Goal: Transaction & Acquisition: Purchase product/service

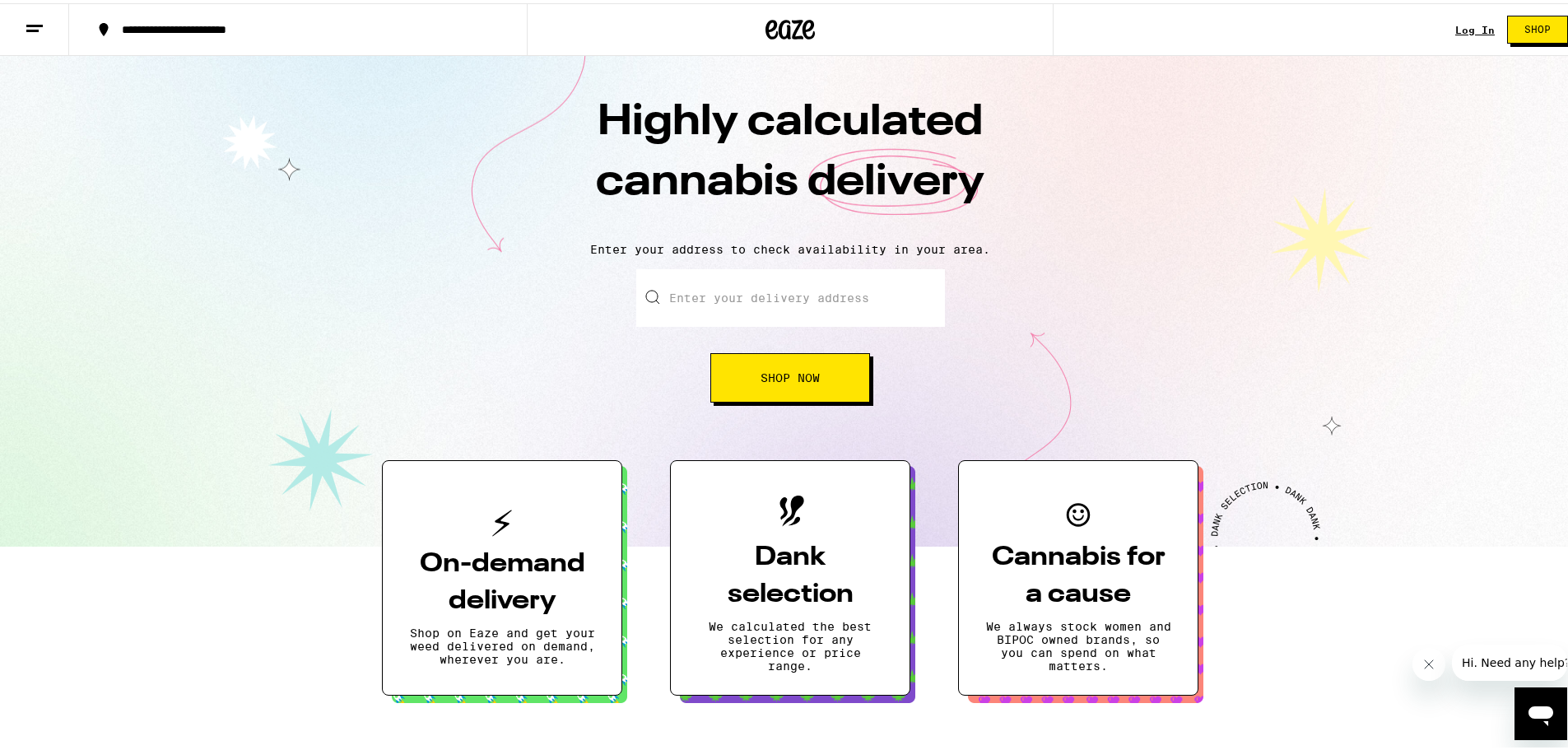
click at [1458, 26] on link "Log In" at bounding box center [1474, 26] width 39 height 11
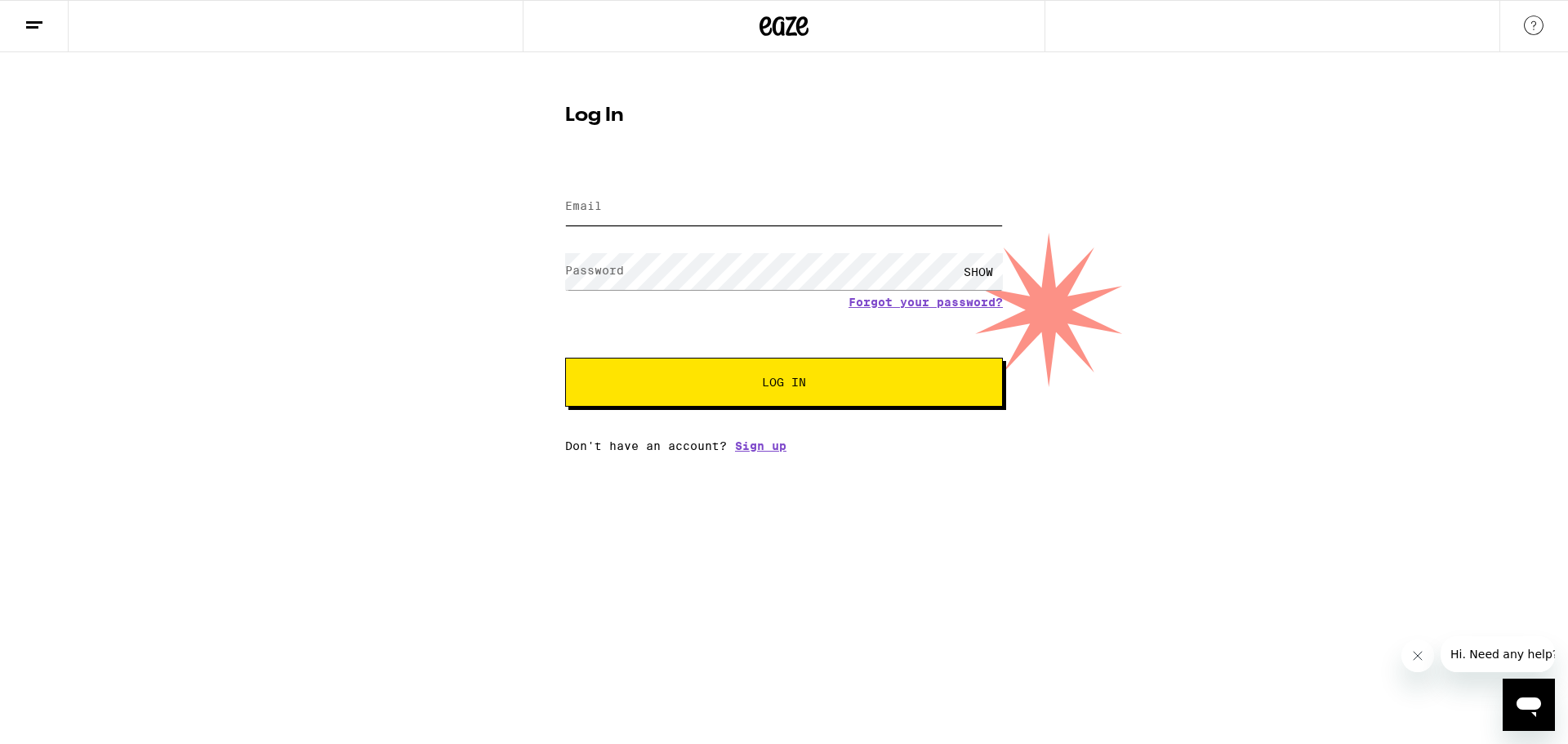
click at [653, 208] on input "Email" at bounding box center [784, 207] width 438 height 37
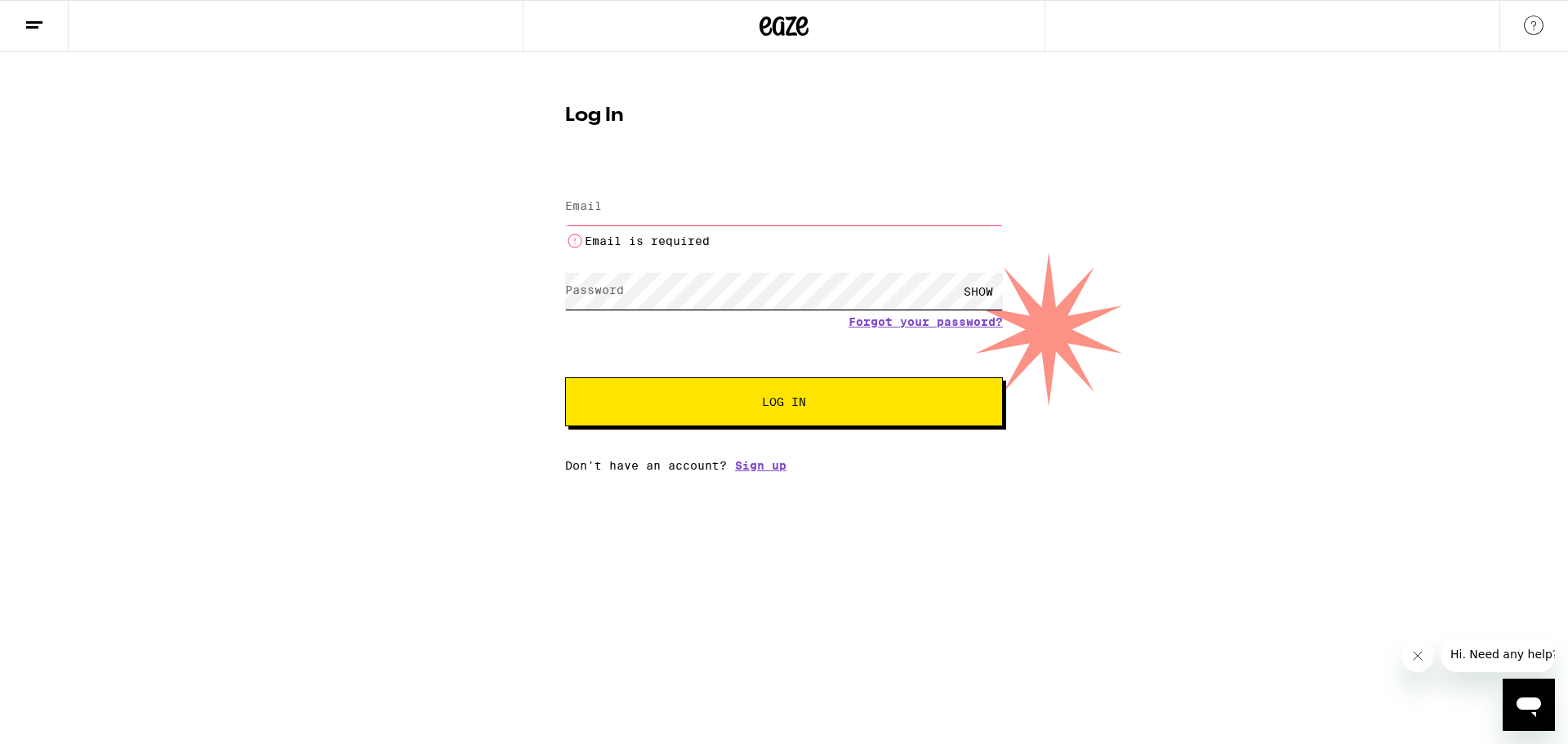
click at [640, 265] on form "Email Email Email is required Password Password SHOW Forgot your password? Log …" at bounding box center [784, 296] width 438 height 260
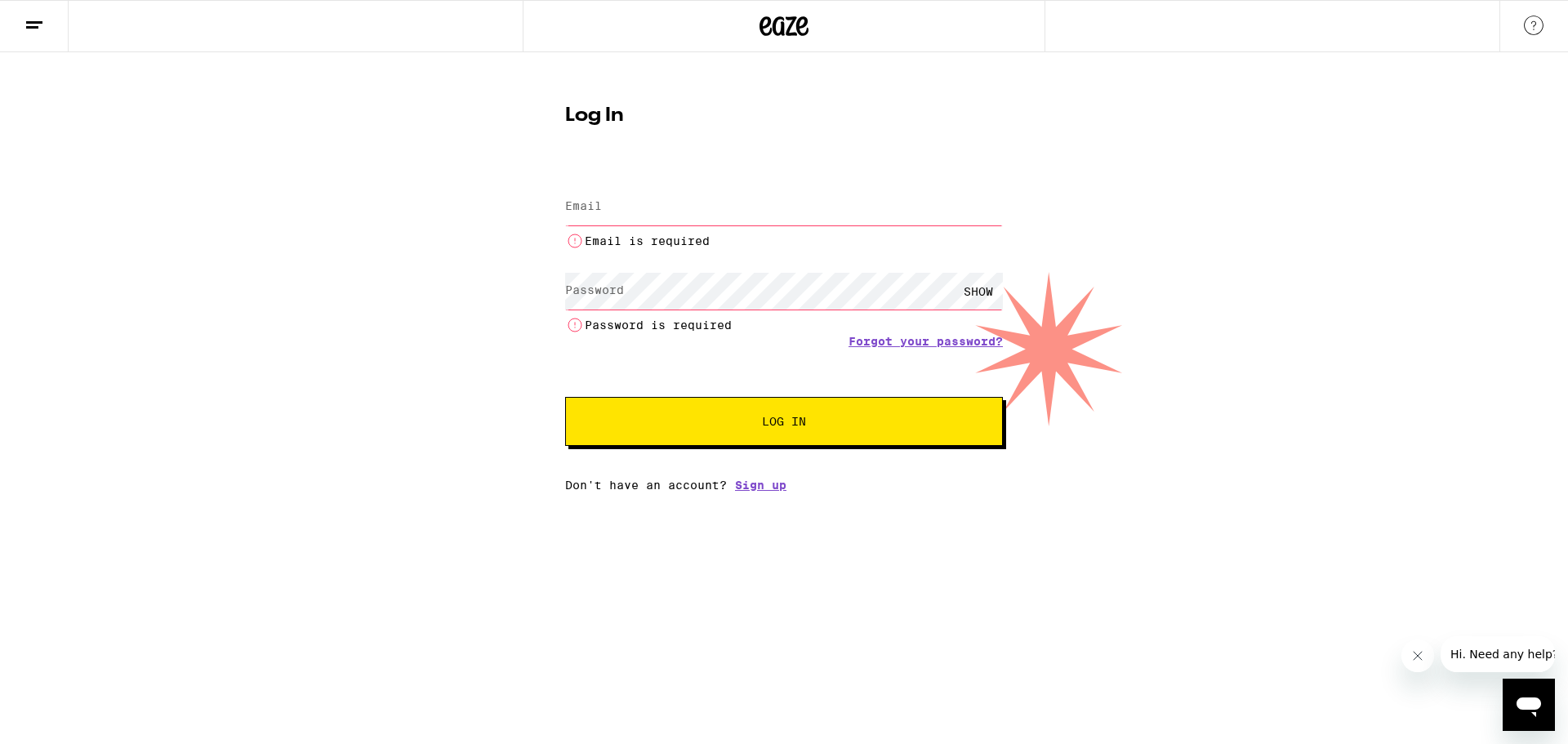
click at [642, 204] on input "Email" at bounding box center [784, 207] width 438 height 37
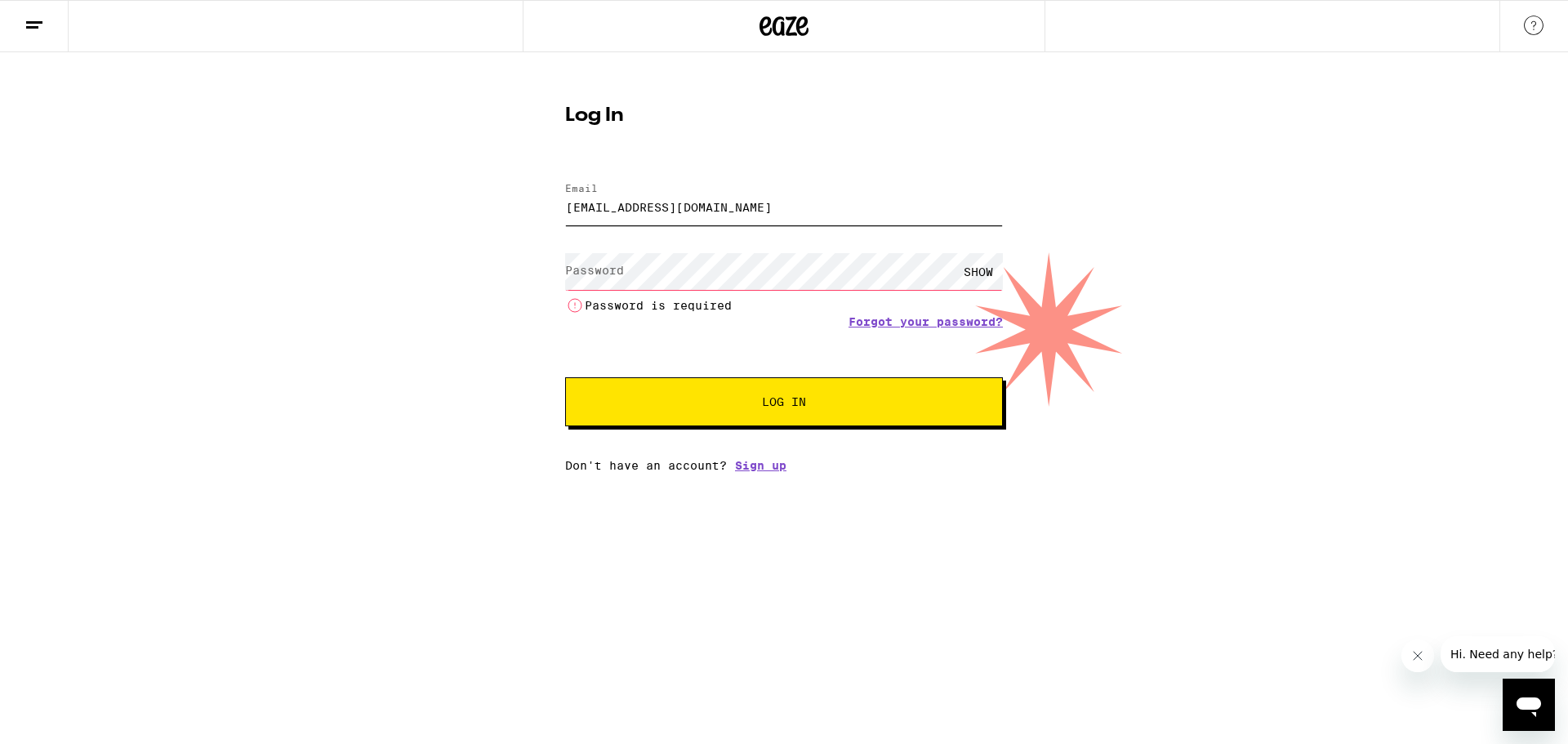
type input "mfogler@gmail.com"
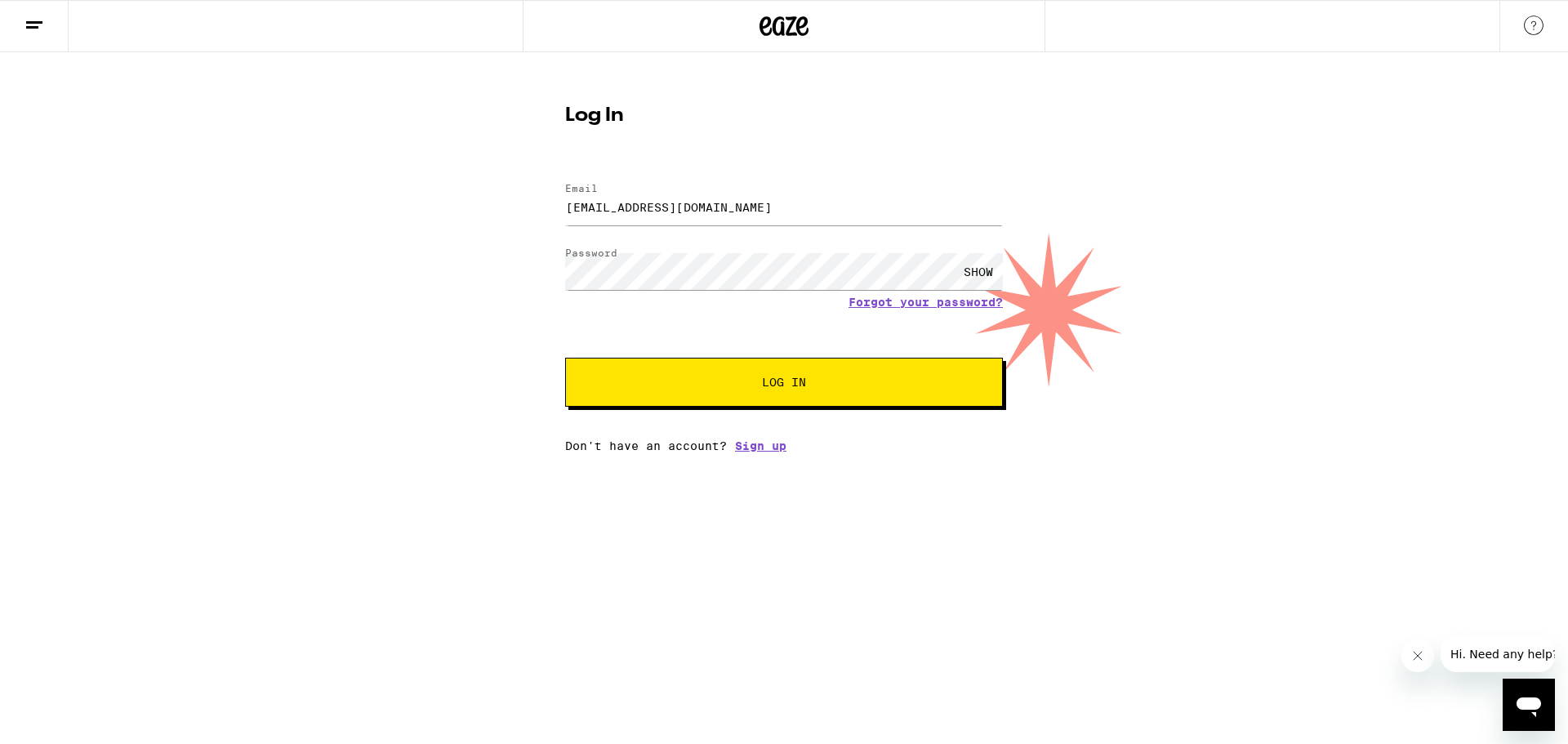
click at [759, 384] on span "Log In" at bounding box center [784, 382] width 305 height 12
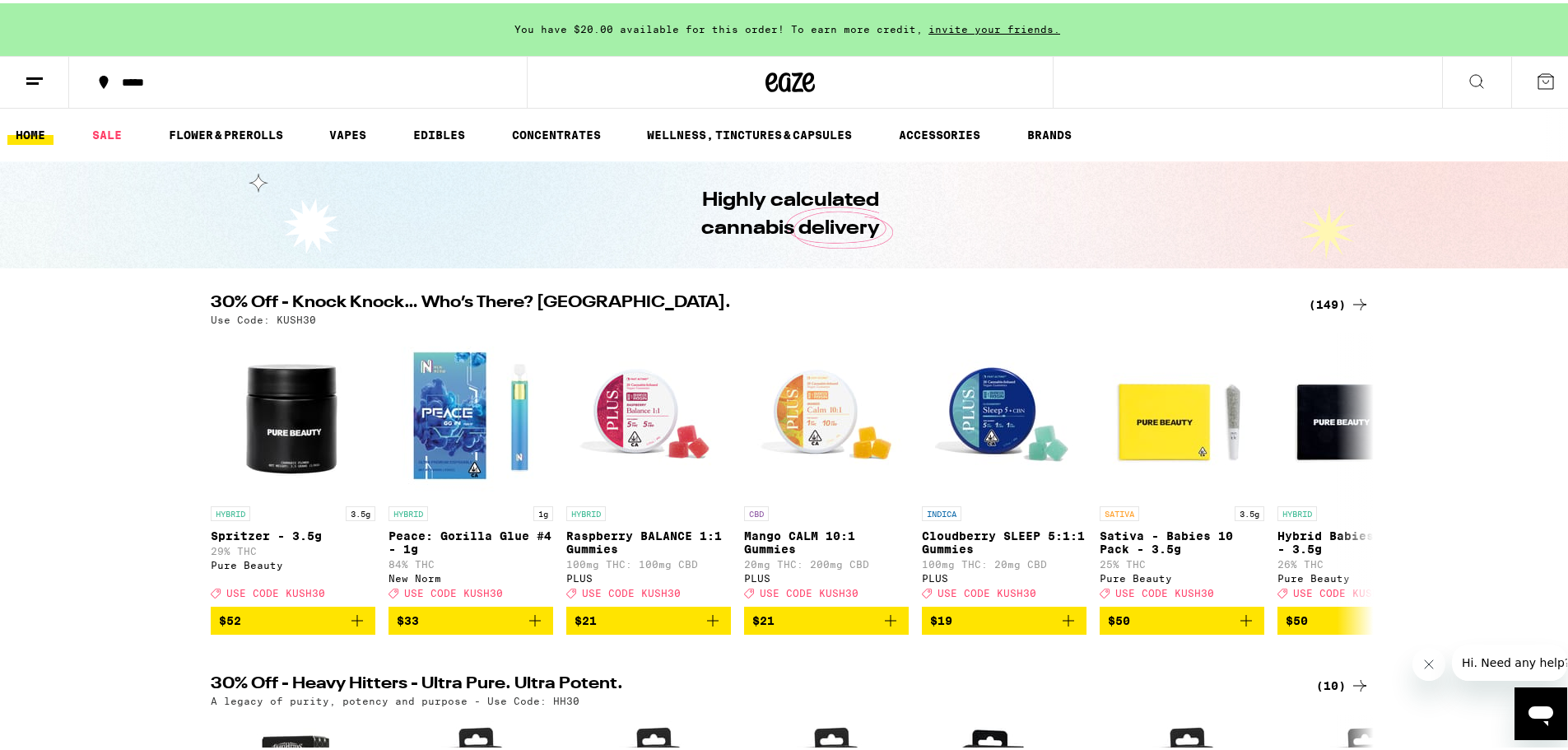
click at [27, 75] on line at bounding box center [35, 75] width 16 height 0
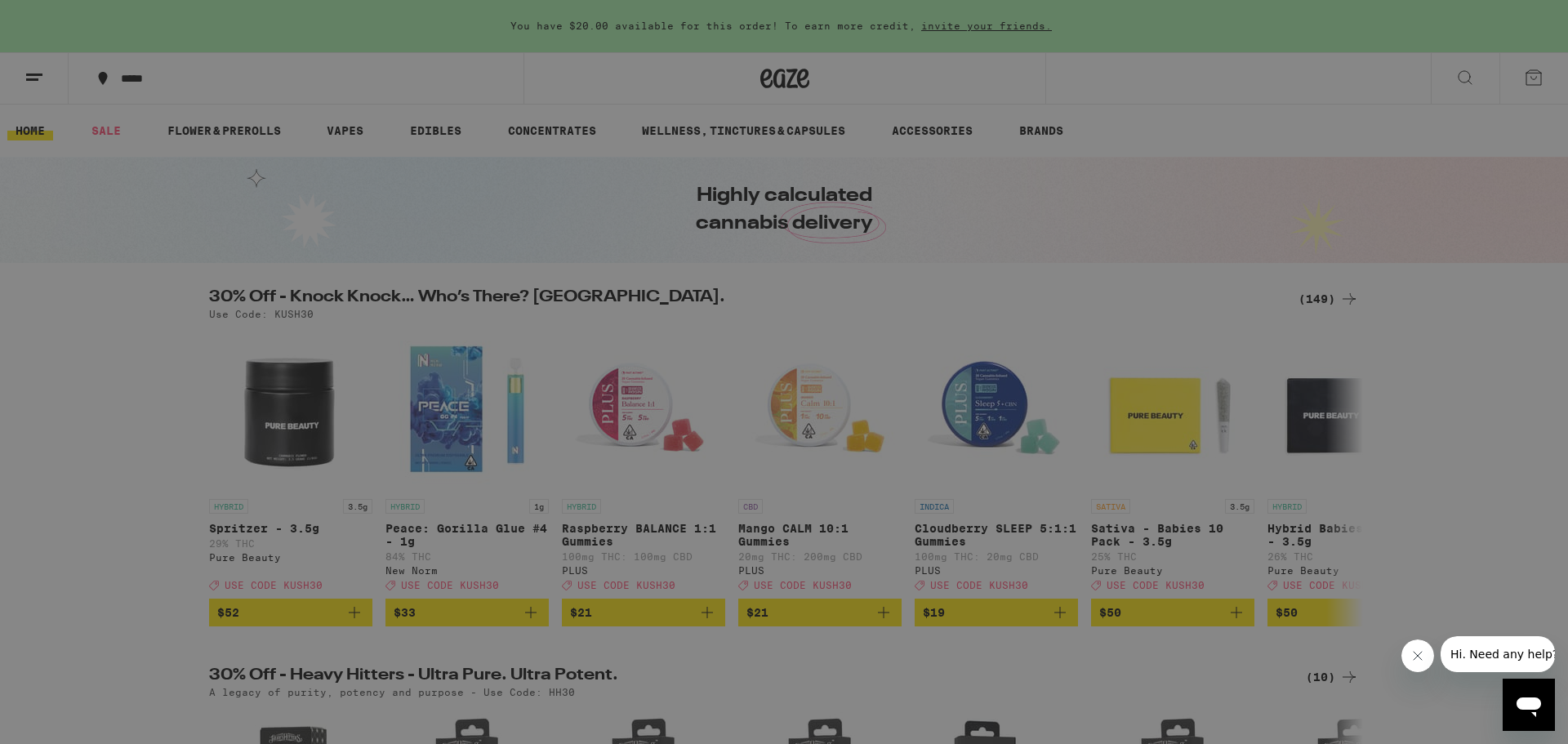
click at [155, 111] on div "Buy It Again" at bounding box center [141, 108] width 116 height 20
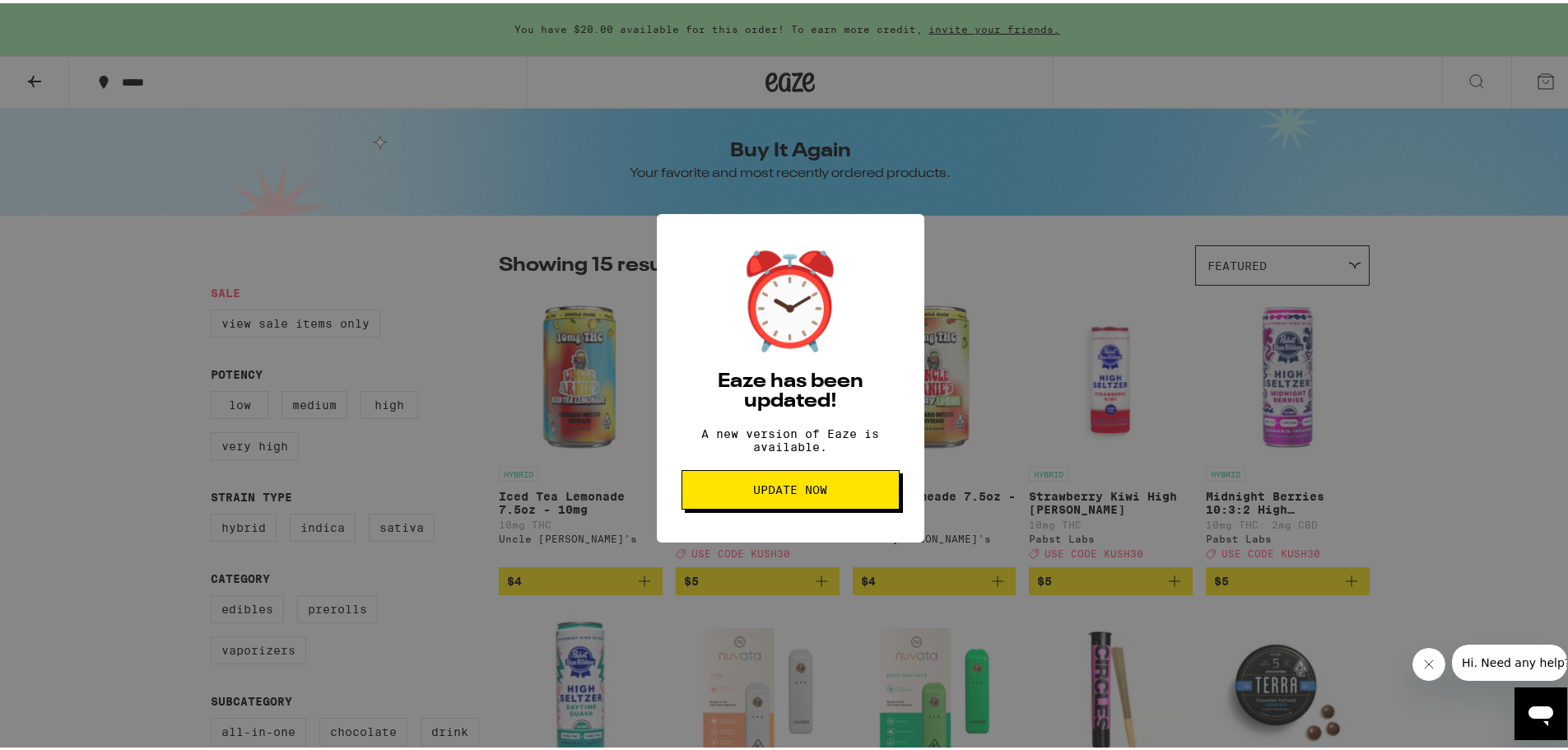
click at [812, 492] on span "Update Now" at bounding box center [790, 486] width 74 height 12
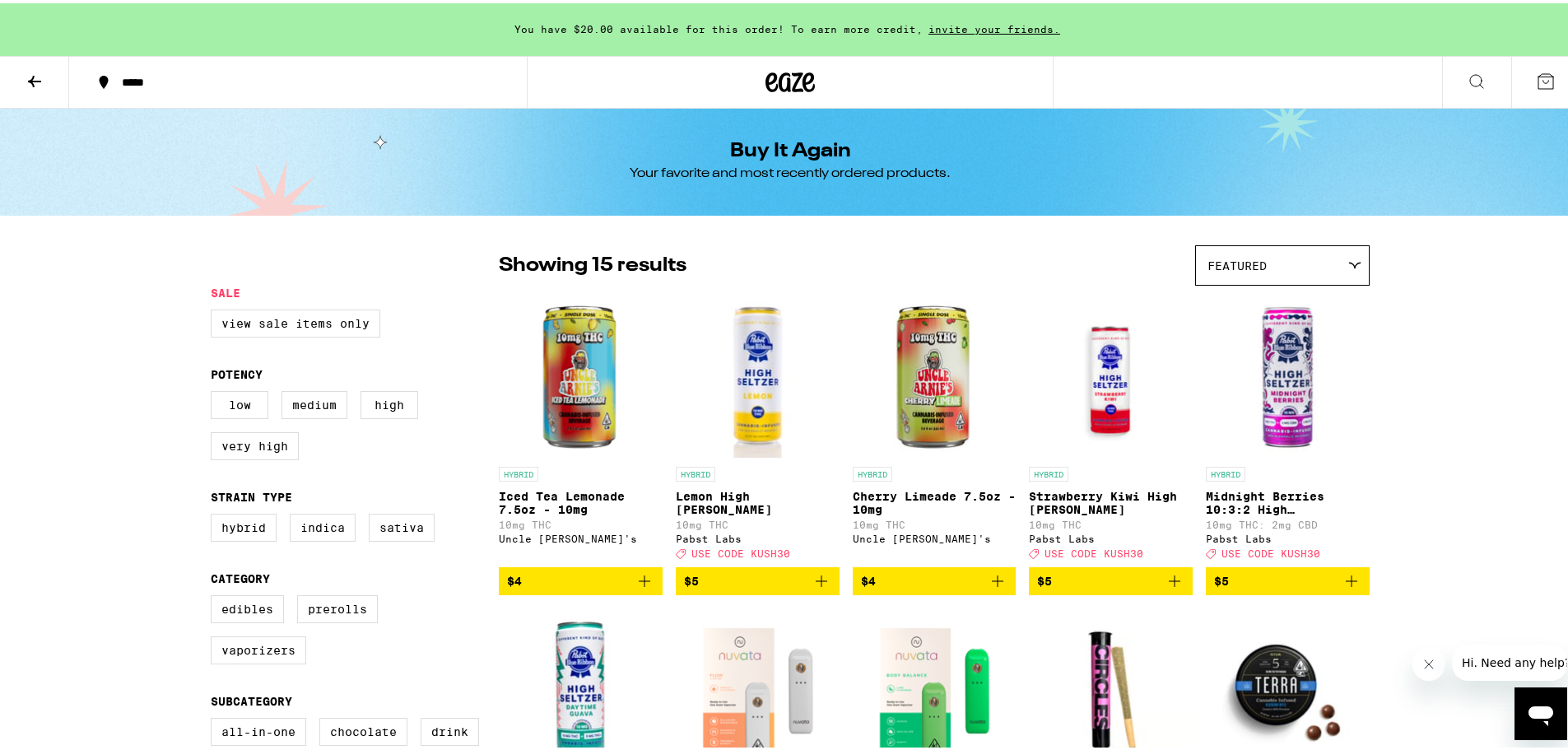
click at [1268, 587] on span "$5" at bounding box center [1287, 578] width 147 height 20
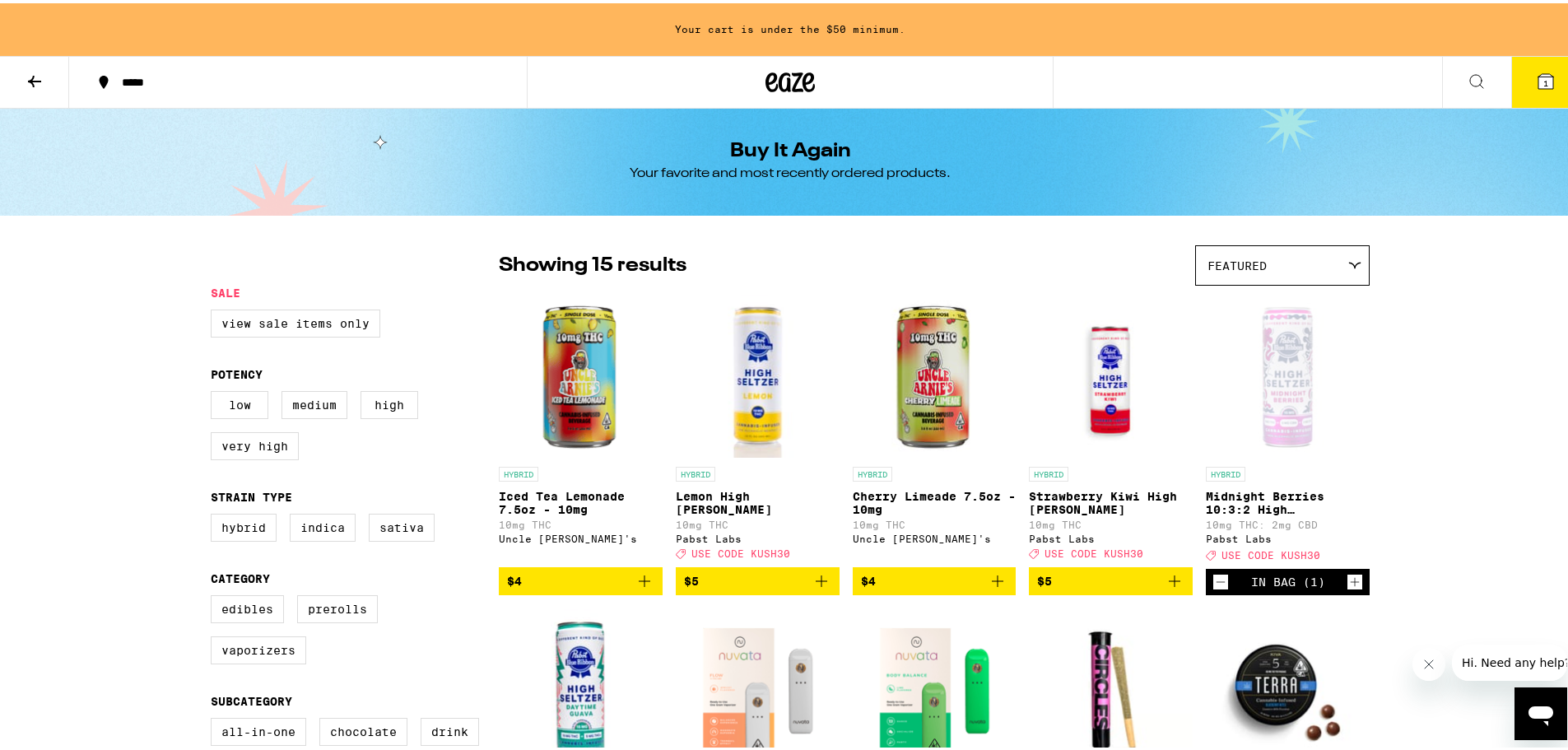
click at [1296, 557] on span "USE CODE KUSH30" at bounding box center [1270, 552] width 99 height 11
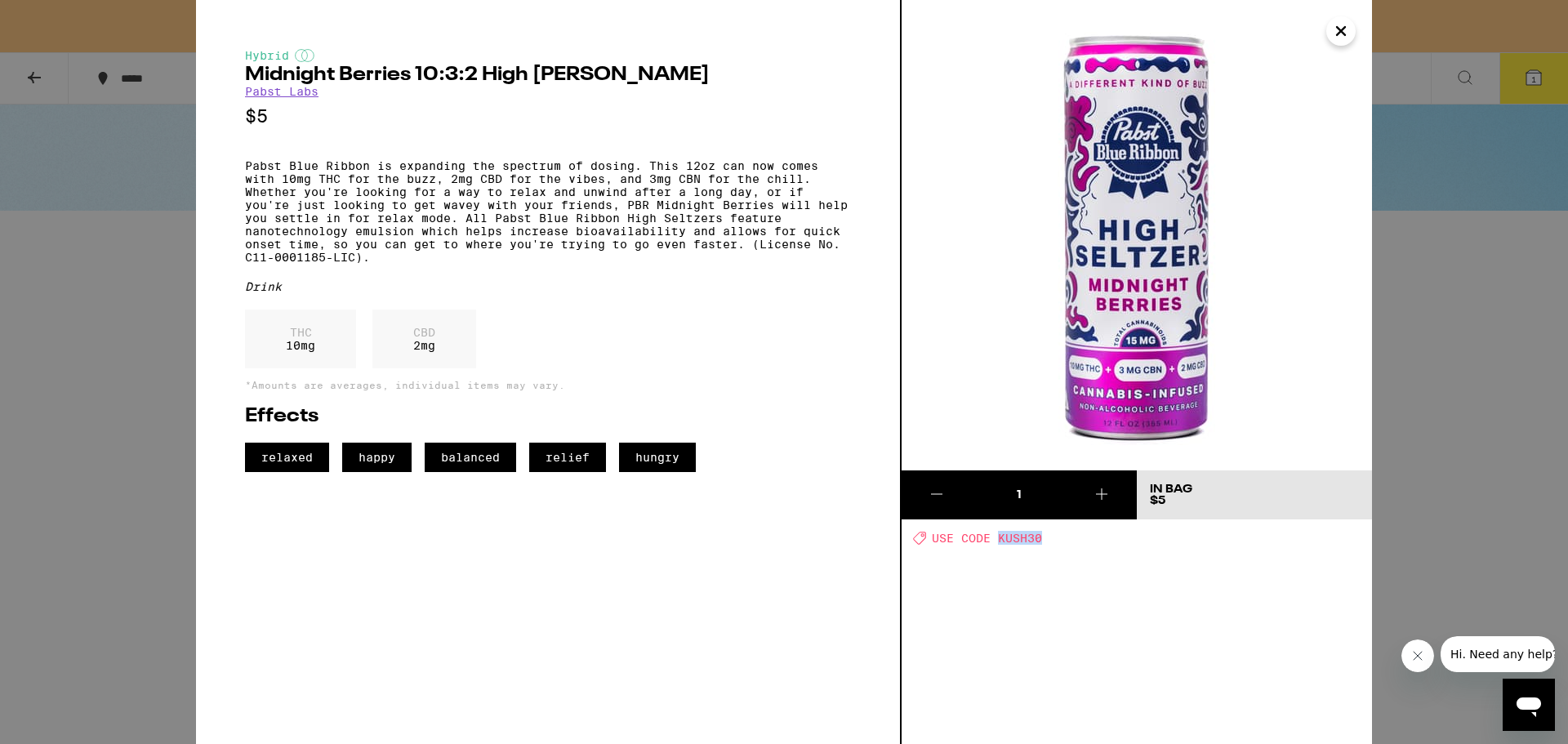
drag, startPoint x: 1040, startPoint y: 541, endPoint x: 1001, endPoint y: 537, distance: 39.2
click at [1001, 537] on span "USE CODE KUSH30" at bounding box center [987, 538] width 111 height 13
copy span "KUSH30"
click at [1098, 490] on icon at bounding box center [1102, 494] width 20 height 20
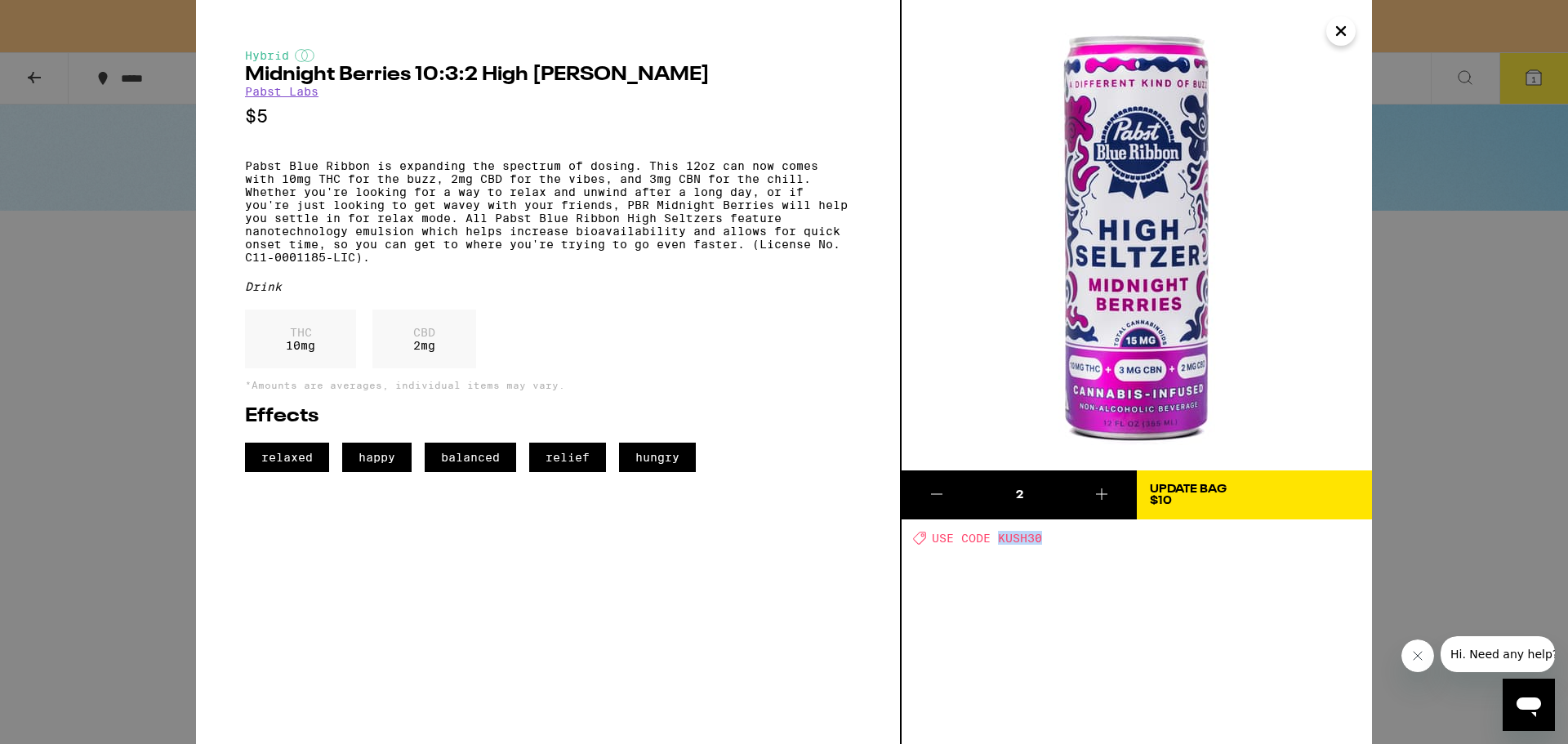
click at [1098, 490] on icon at bounding box center [1102, 494] width 20 height 20
click at [1231, 501] on span "Update Bag $25" at bounding box center [1254, 494] width 209 height 23
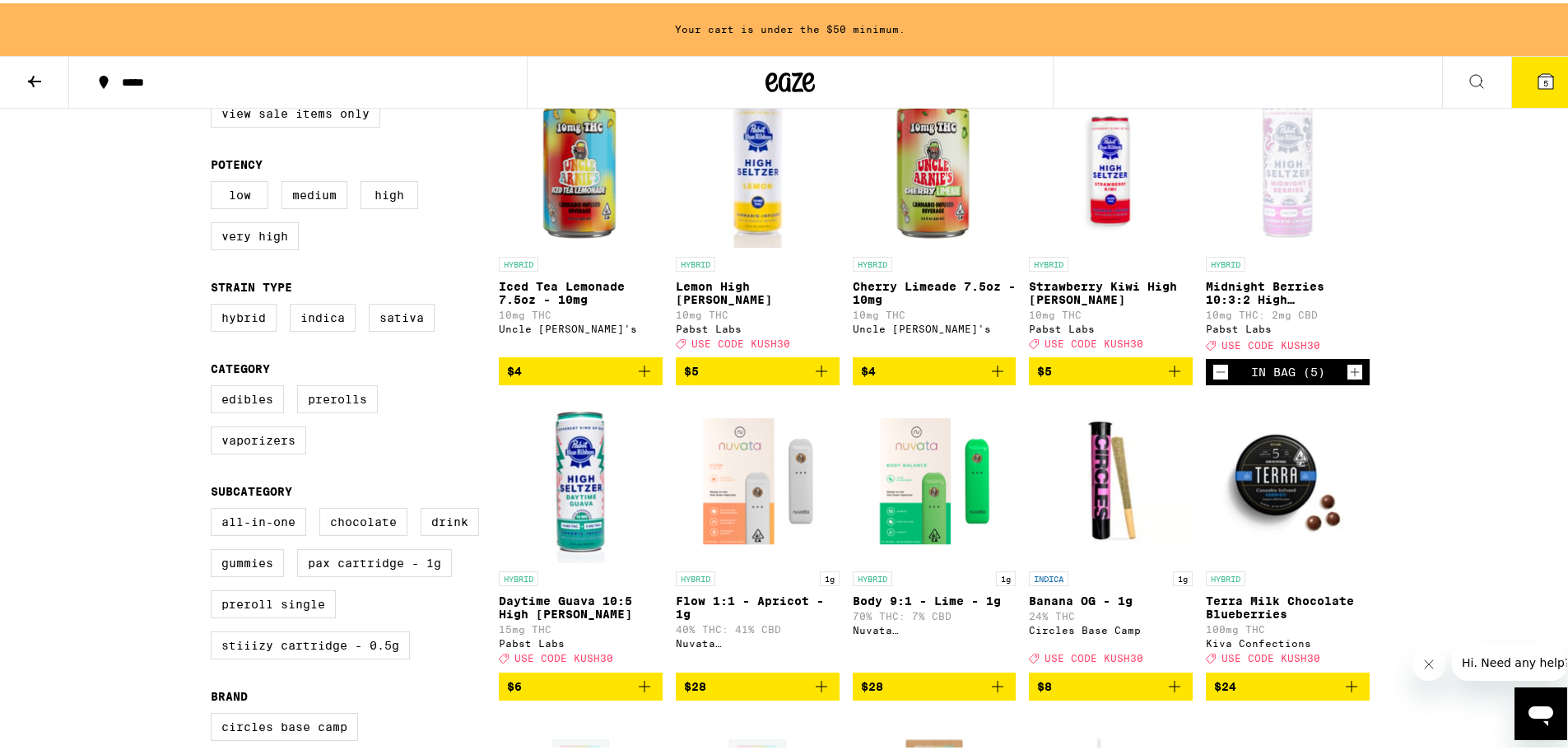
scroll to position [247, 0]
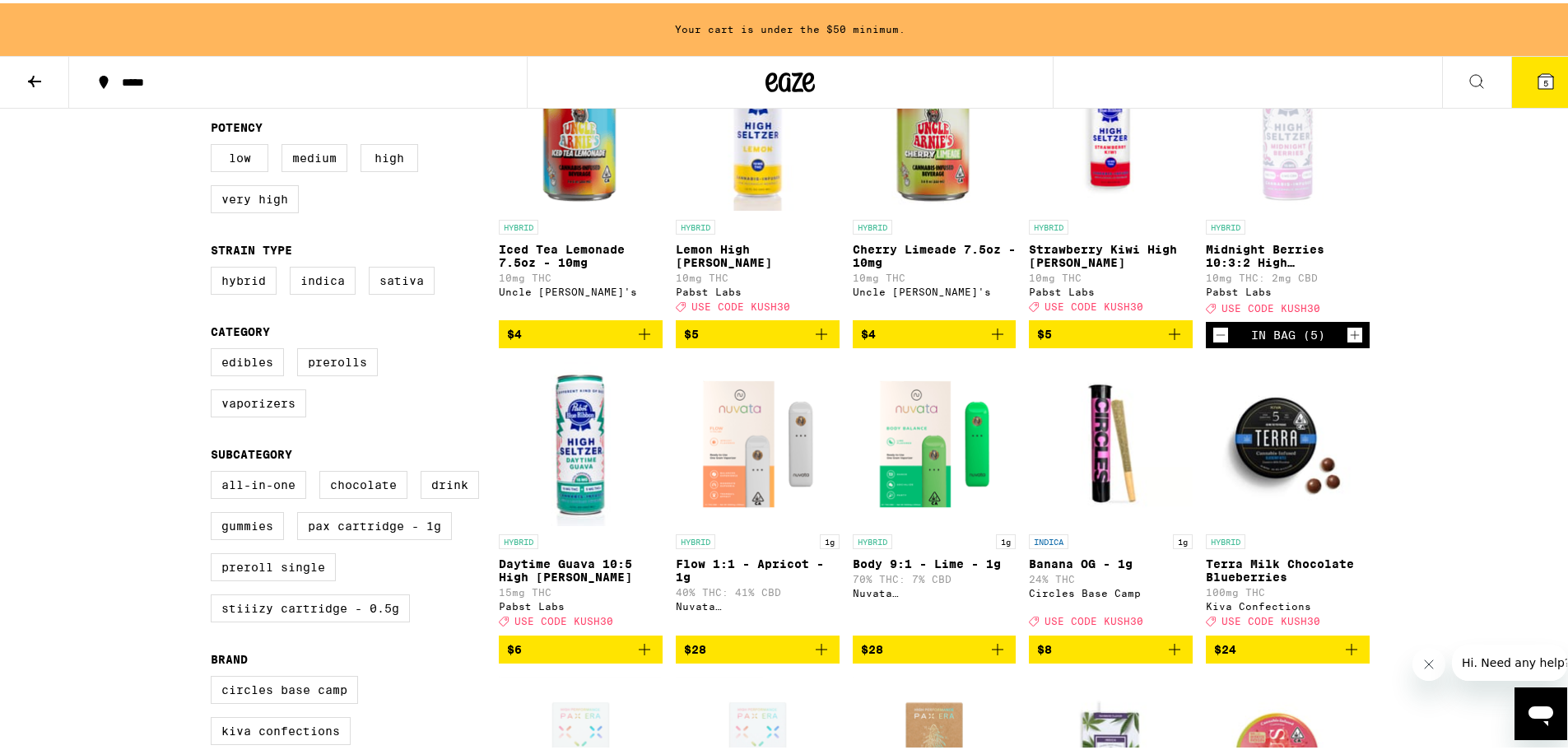
click at [826, 660] on button "$28" at bounding box center [757, 646] width 163 height 28
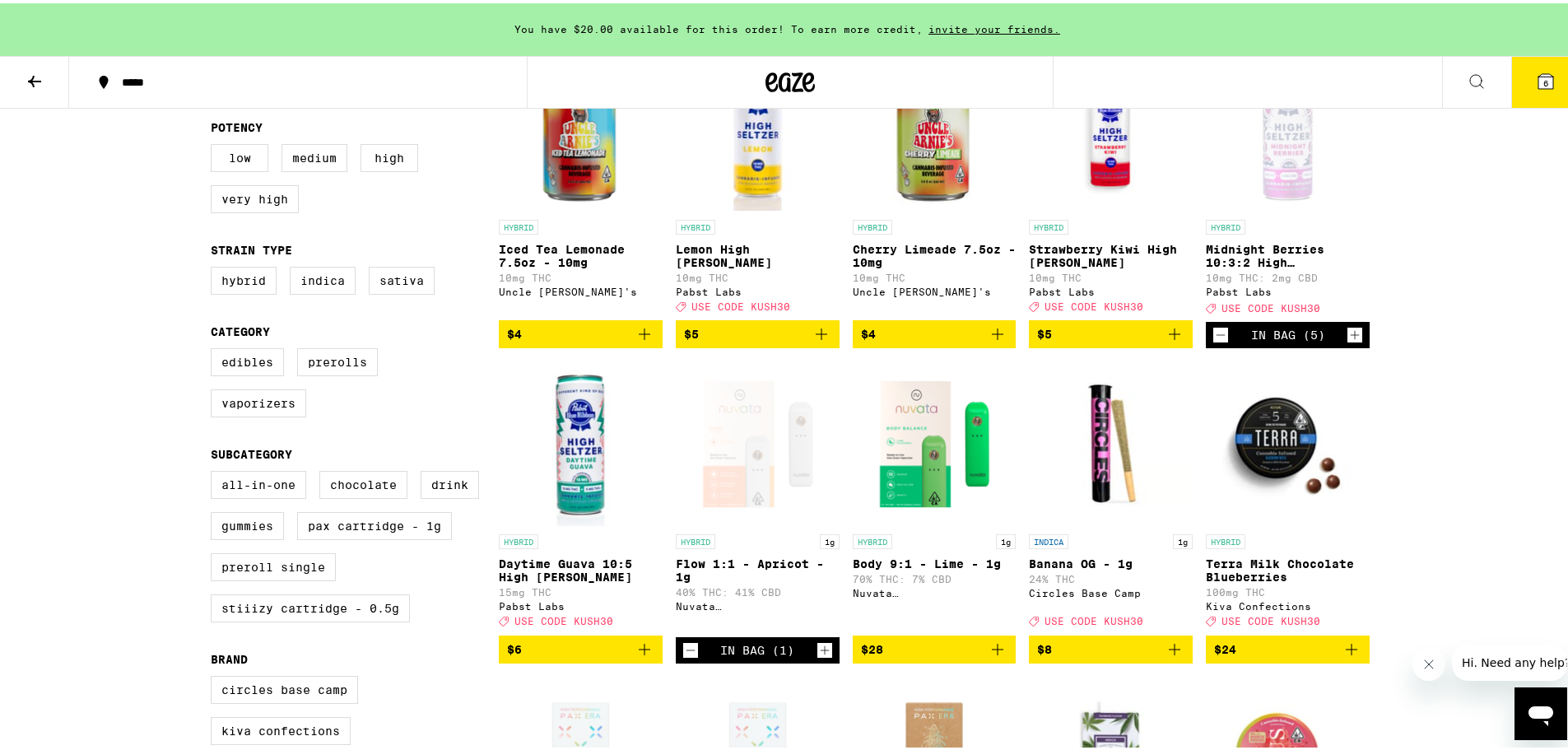
click at [993, 656] on icon "Add to bag" at bounding box center [997, 647] width 20 height 20
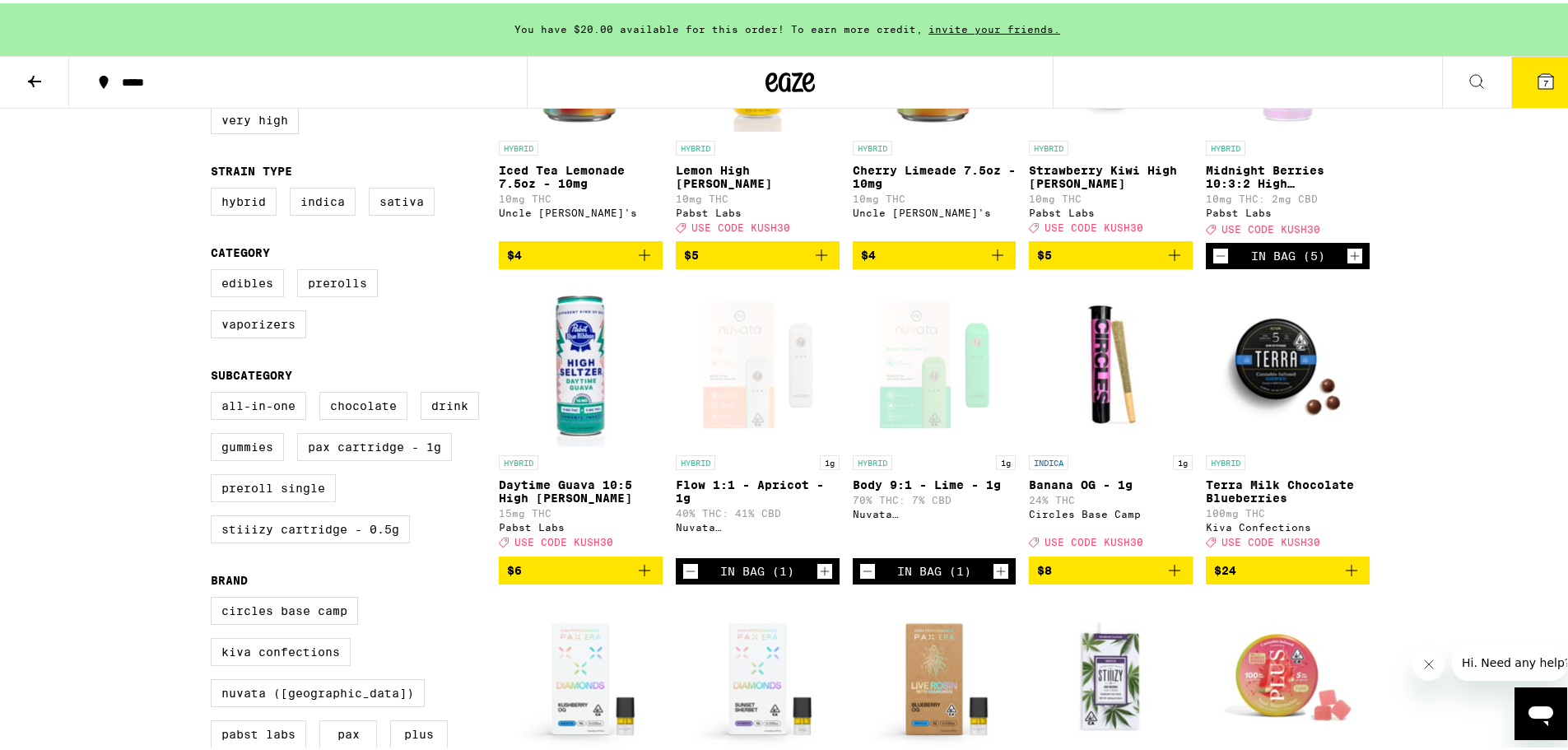
scroll to position [412, 0]
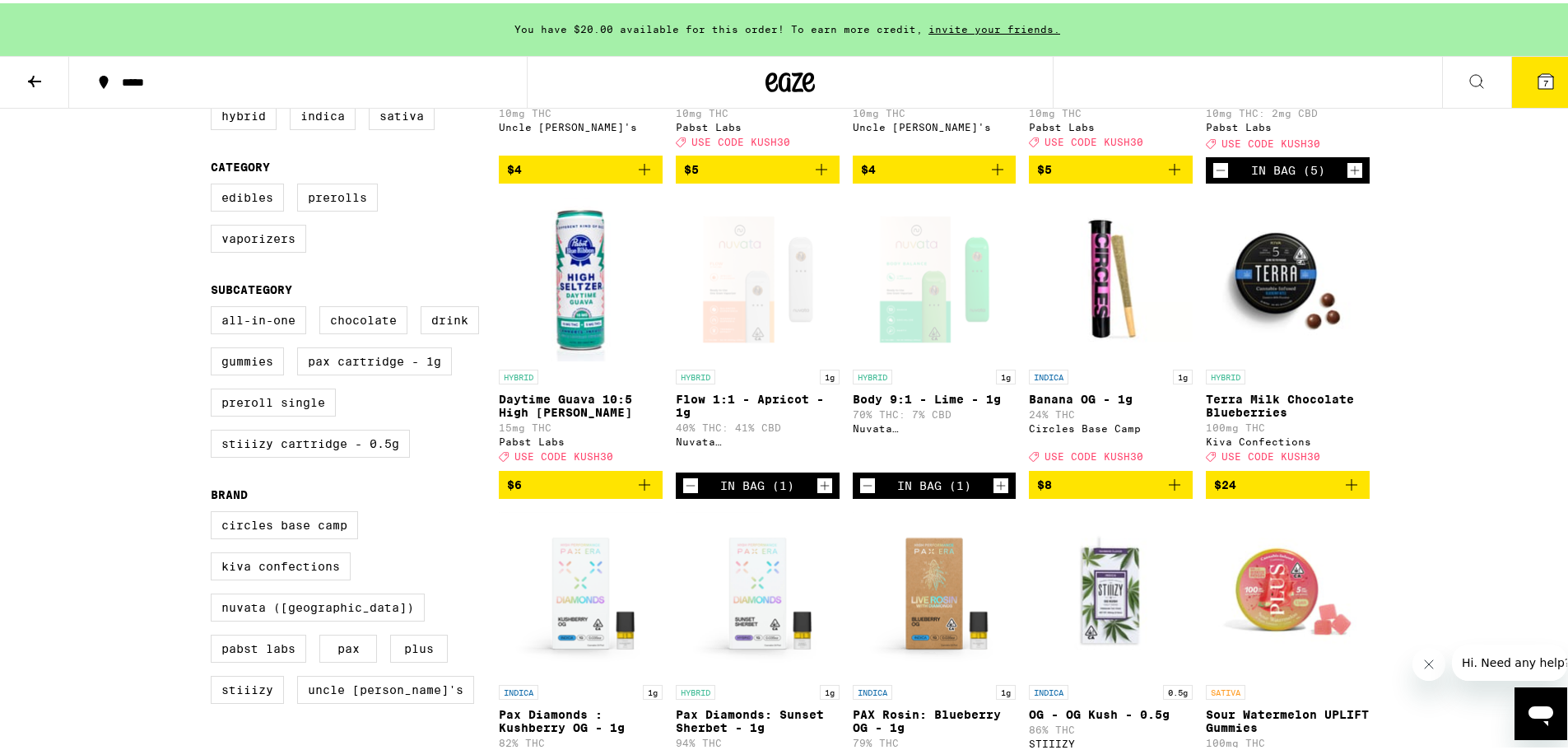
click at [1172, 491] on icon "Add to bag" at bounding box center [1174, 481] width 20 height 20
click at [647, 491] on icon "Add to bag" at bounding box center [645, 481] width 20 height 20
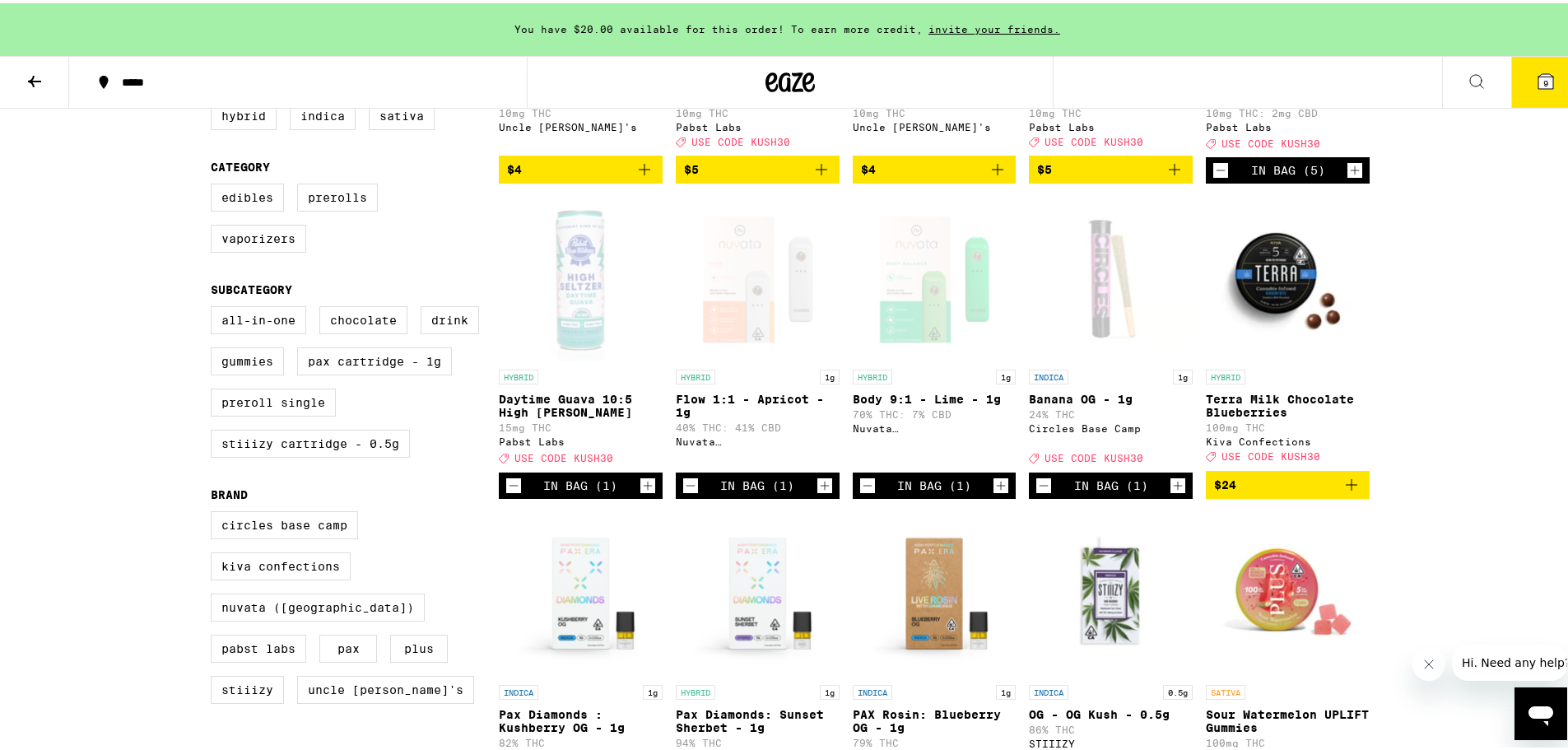
click at [647, 492] on icon "Increment" at bounding box center [647, 482] width 15 height 20
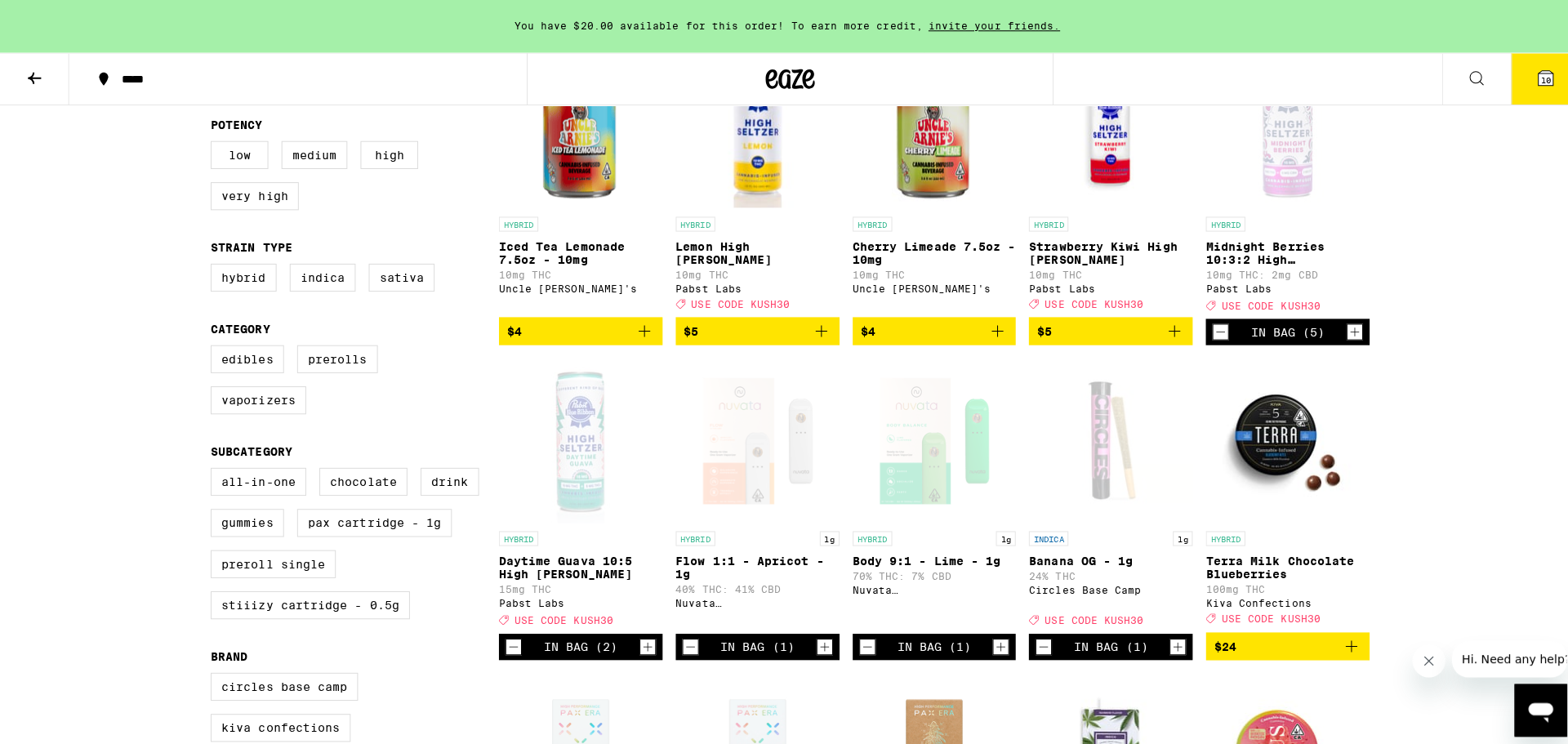
scroll to position [0, 0]
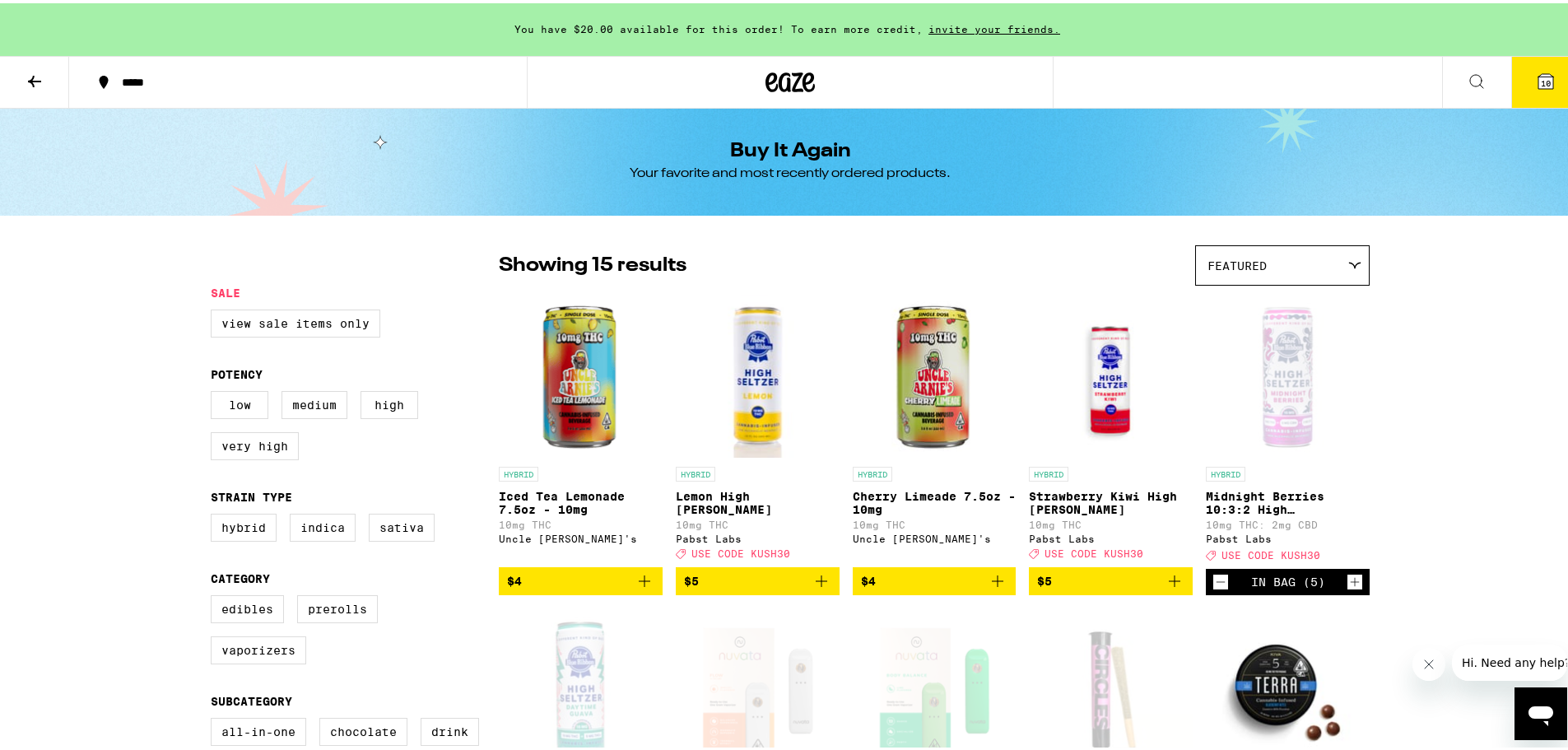
click at [1541, 78] on span "10" at bounding box center [1545, 79] width 10 height 10
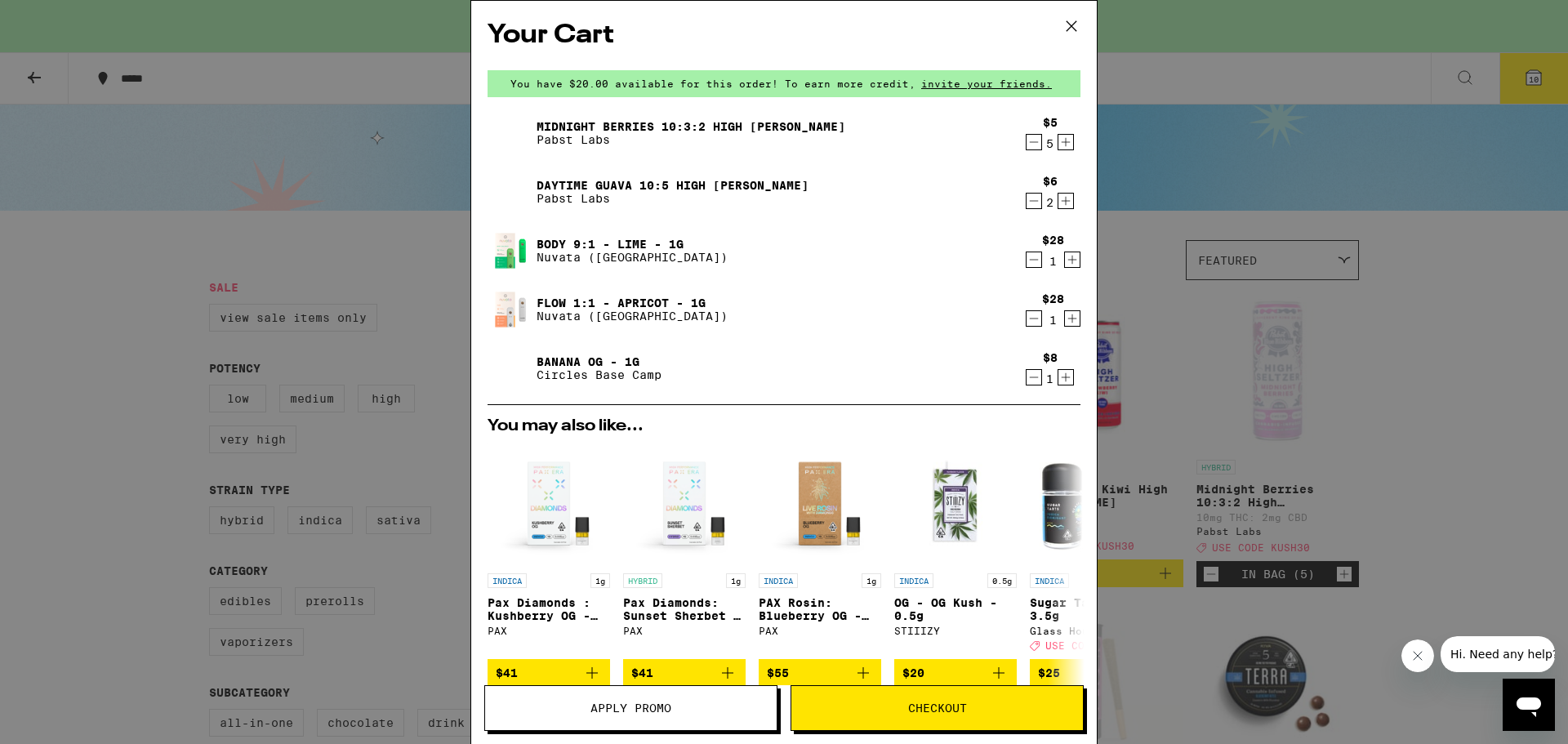
click at [1027, 144] on icon "Decrement" at bounding box center [1034, 142] width 15 height 20
click at [1058, 201] on button "Increment" at bounding box center [1066, 201] width 16 height 16
click at [1059, 381] on icon "Increment" at bounding box center [1066, 378] width 15 height 20
click at [1067, 29] on icon at bounding box center [1071, 25] width 24 height 24
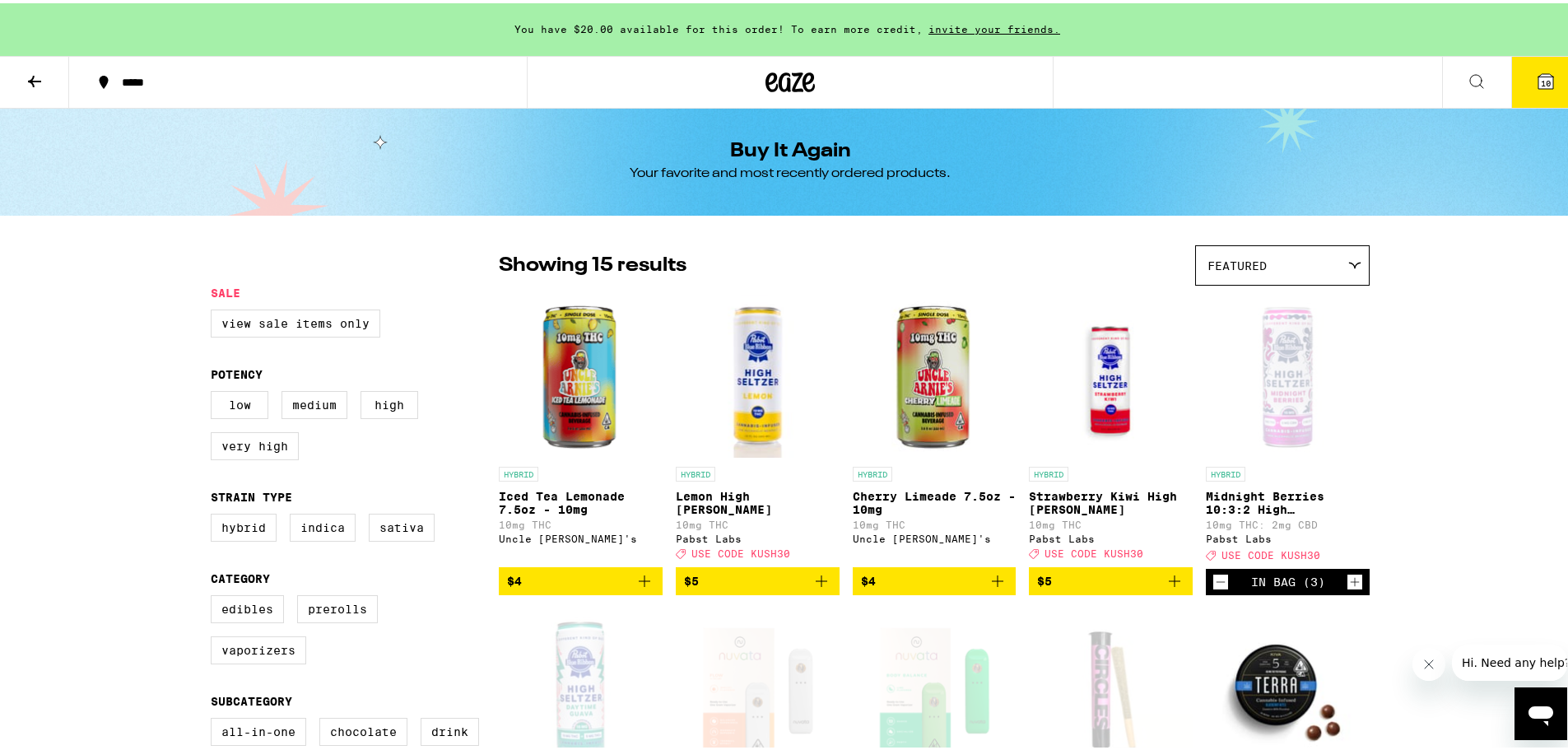
click at [1274, 557] on span "USE CODE KUSH30" at bounding box center [1270, 552] width 99 height 11
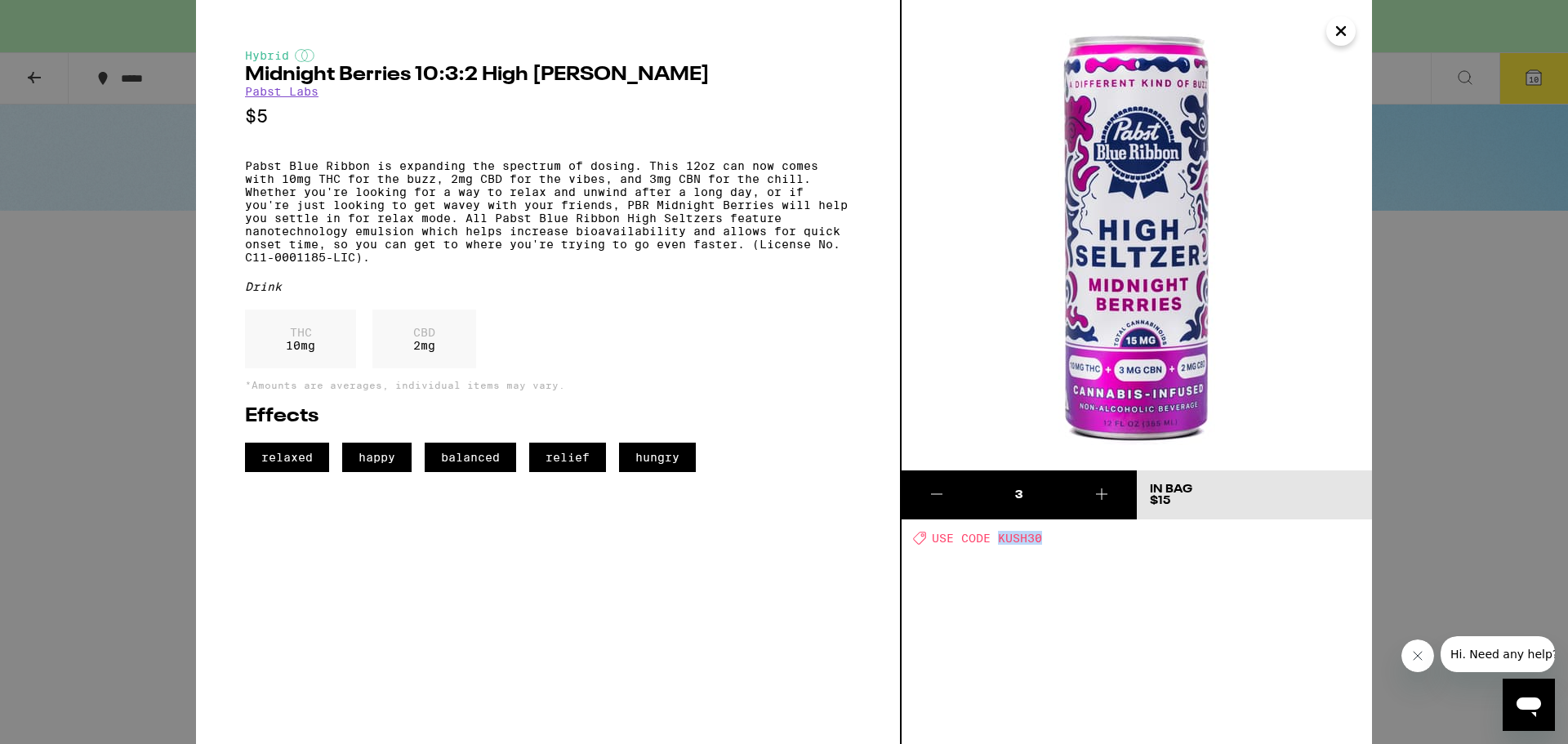
drag, startPoint x: 1043, startPoint y: 541, endPoint x: 998, endPoint y: 536, distance: 45.3
click at [998, 536] on div "Deal Created with Sketch. USE CODE KUSH30" at bounding box center [1142, 537] width 459 height 14
copy span "KUSH30"
click at [1337, 32] on icon "Close" at bounding box center [1341, 31] width 20 height 24
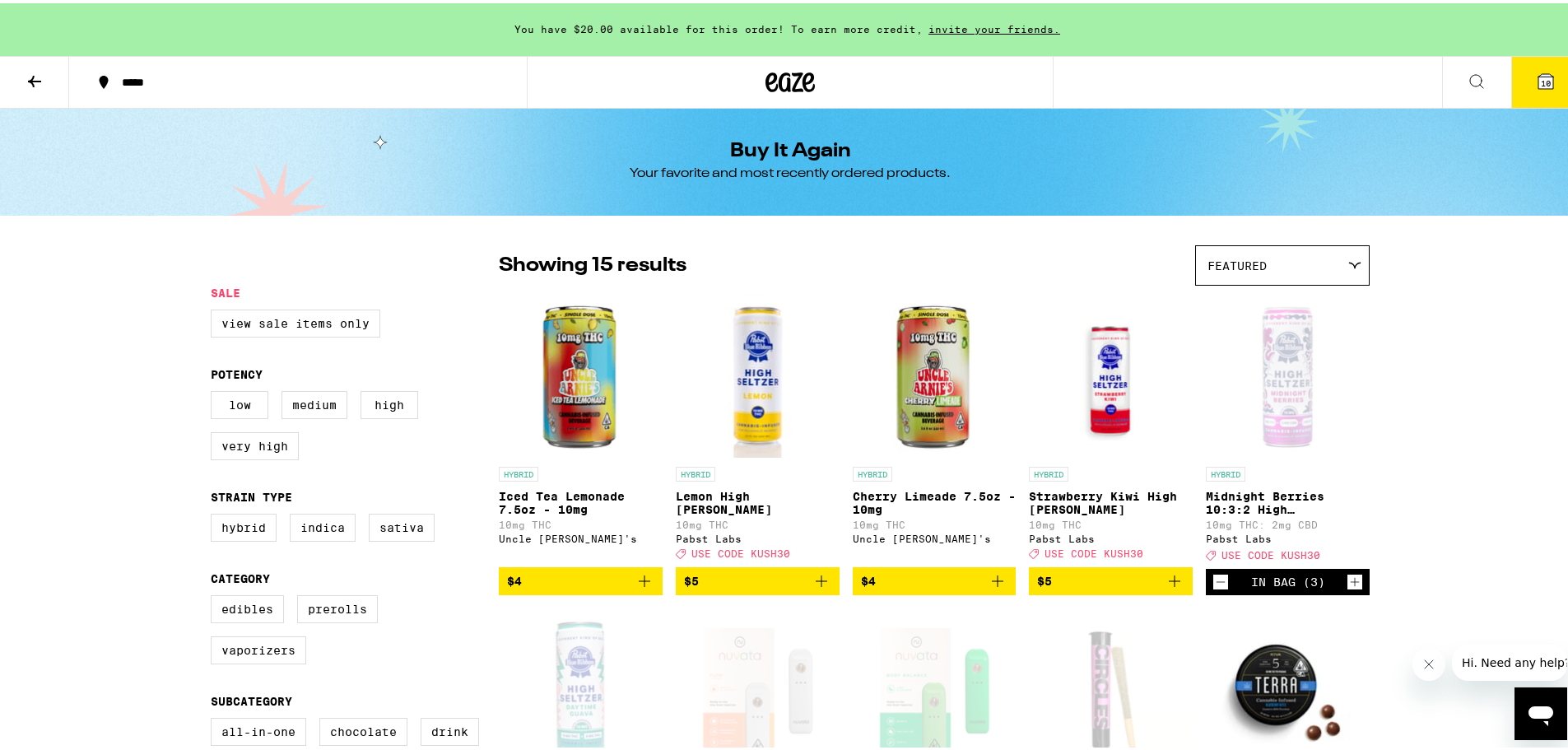
click at [1536, 69] on icon at bounding box center [1546, 79] width 20 height 20
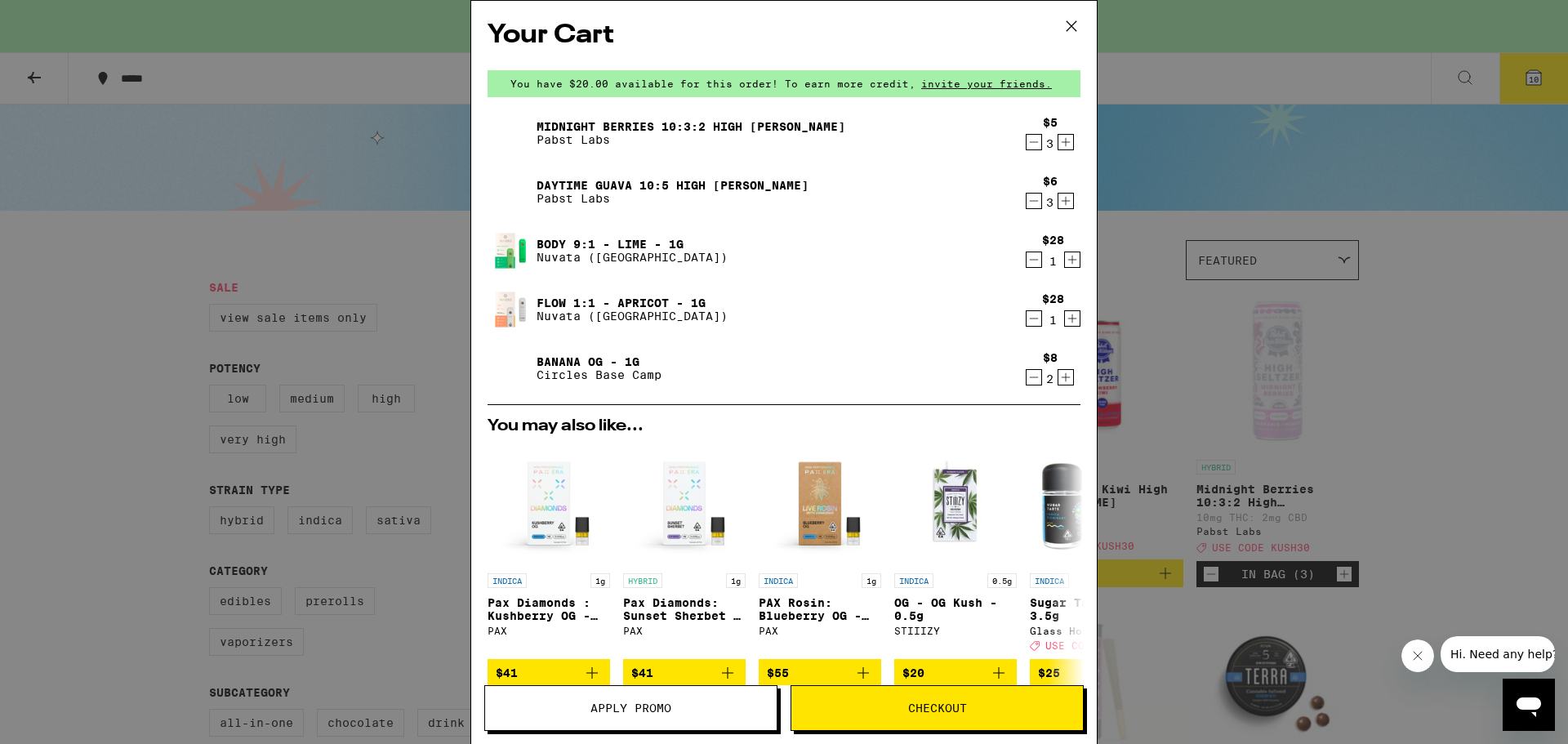
click at [663, 715] on button "Apply Promo" at bounding box center [631, 708] width 294 height 45
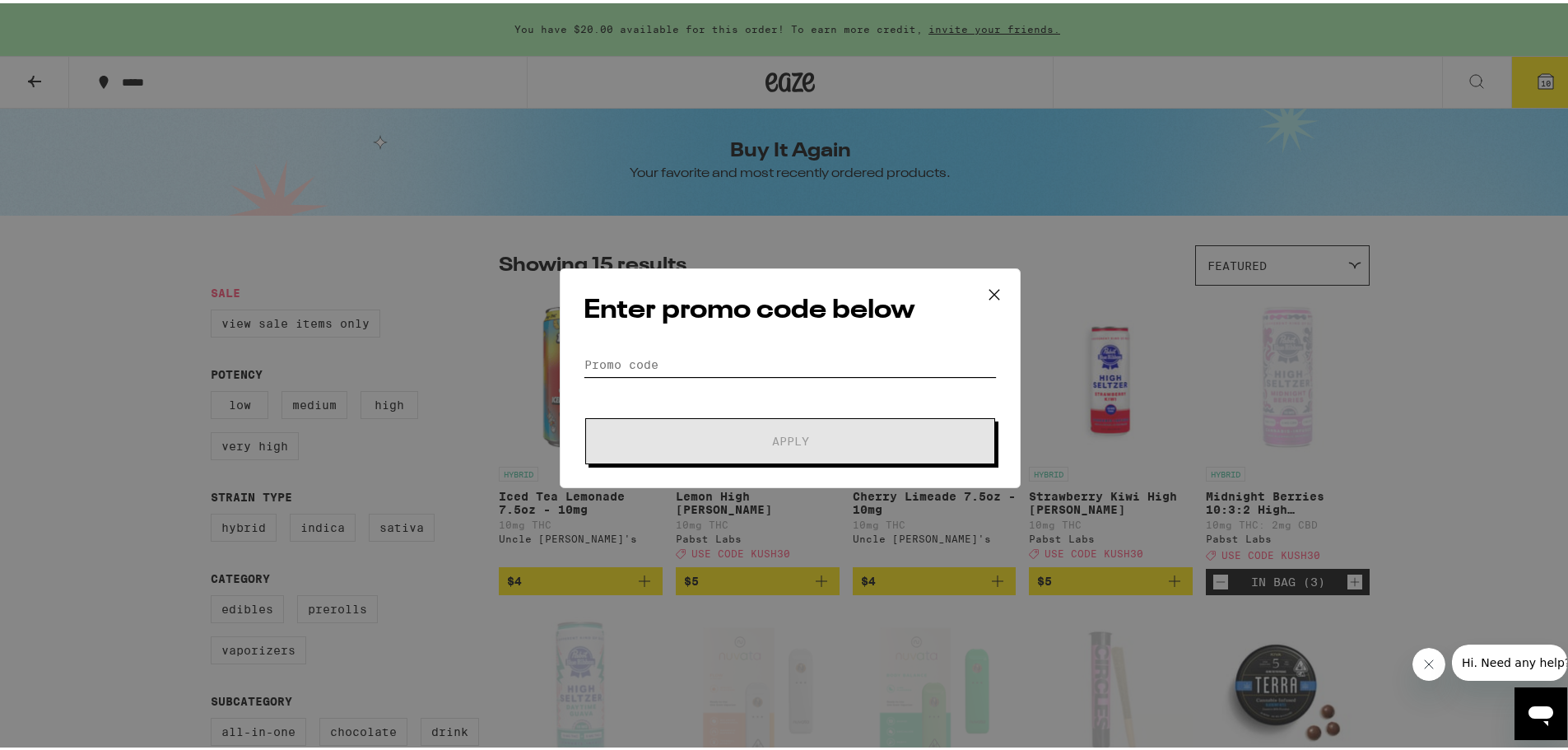
click at [747, 362] on input "Promo Code" at bounding box center [790, 361] width 413 height 25
paste input "KUSH30"
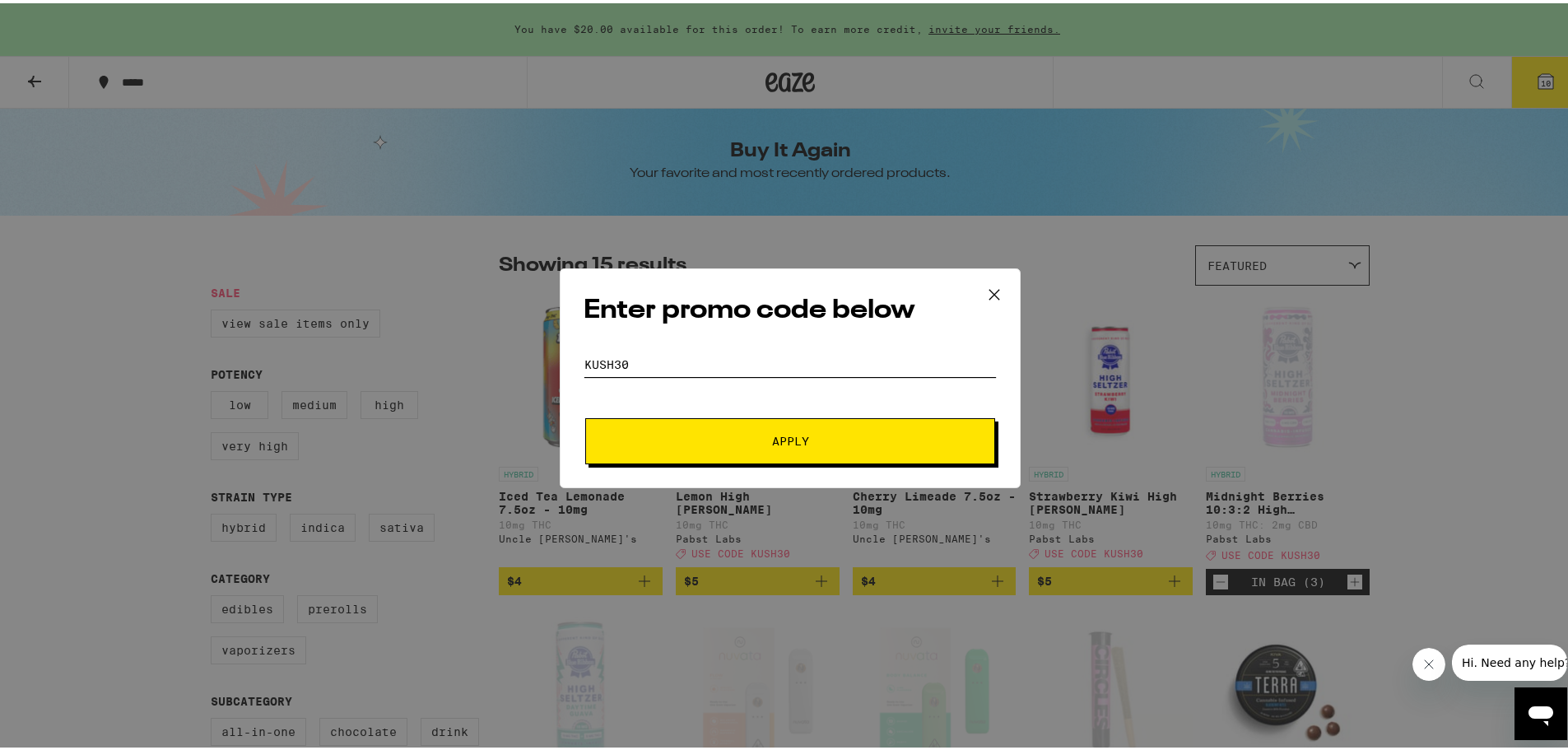
type input "KUSH30"
click at [786, 441] on span "Apply" at bounding box center [790, 438] width 37 height 12
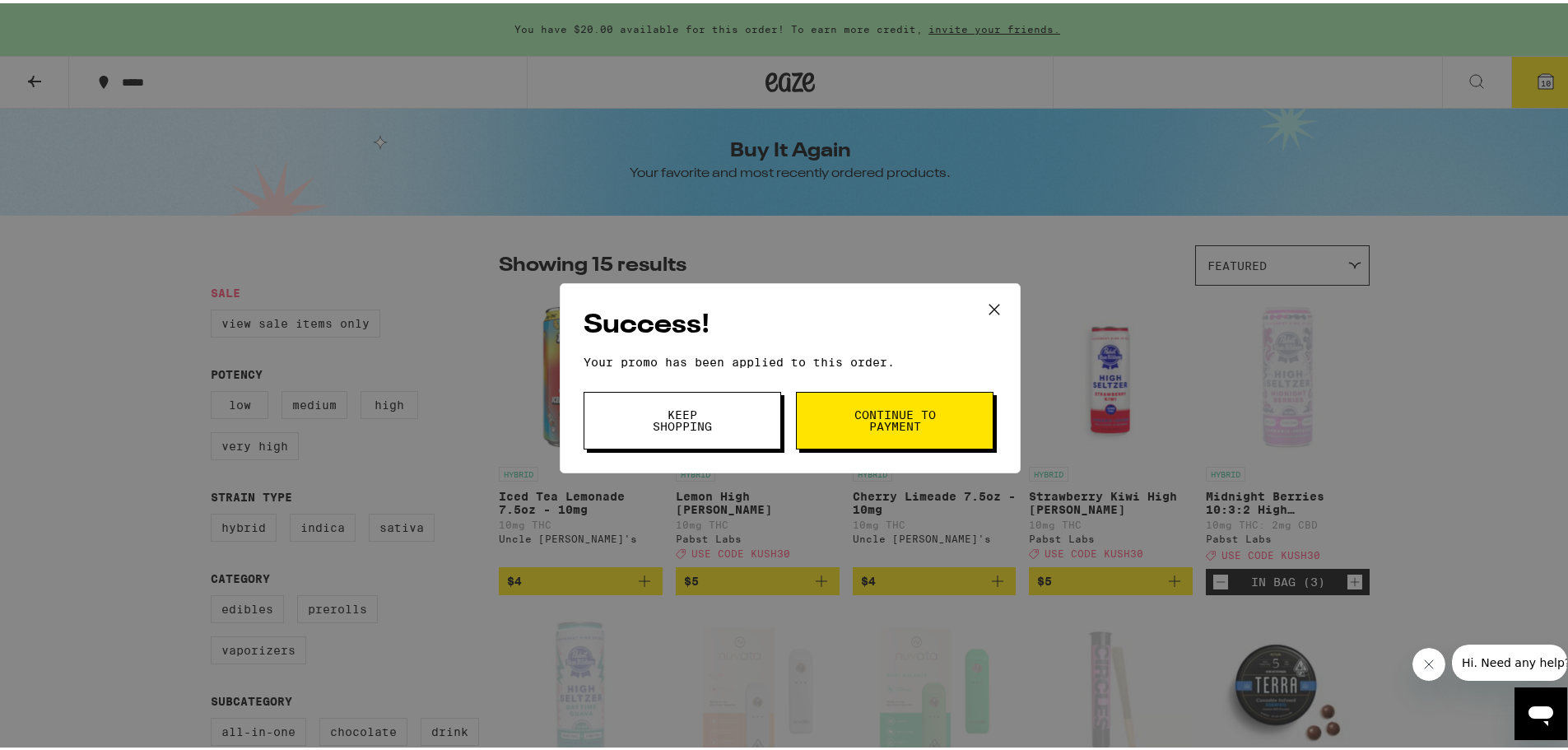
click at [870, 417] on span "Continue to payment" at bounding box center [895, 417] width 84 height 23
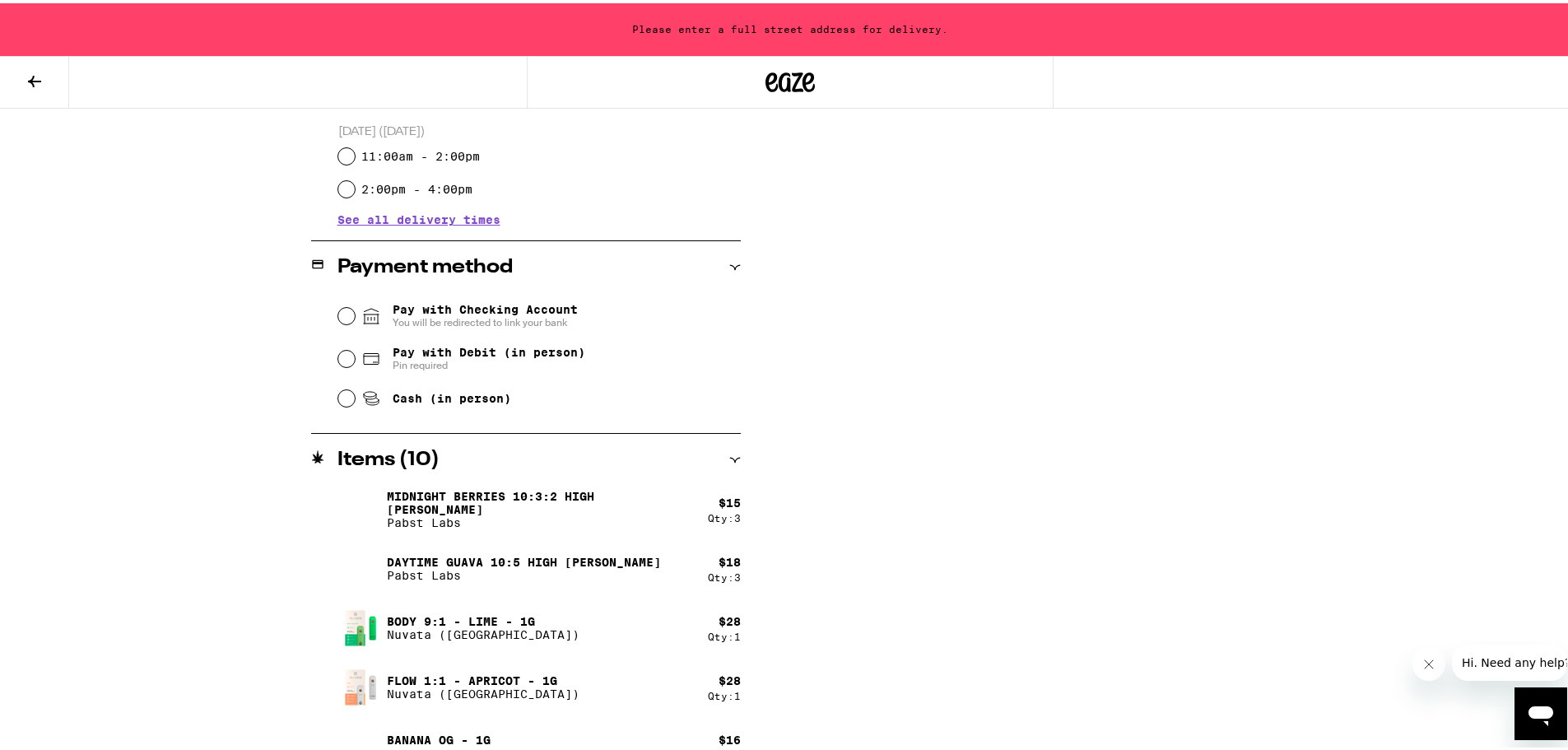
scroll to position [607, 0]
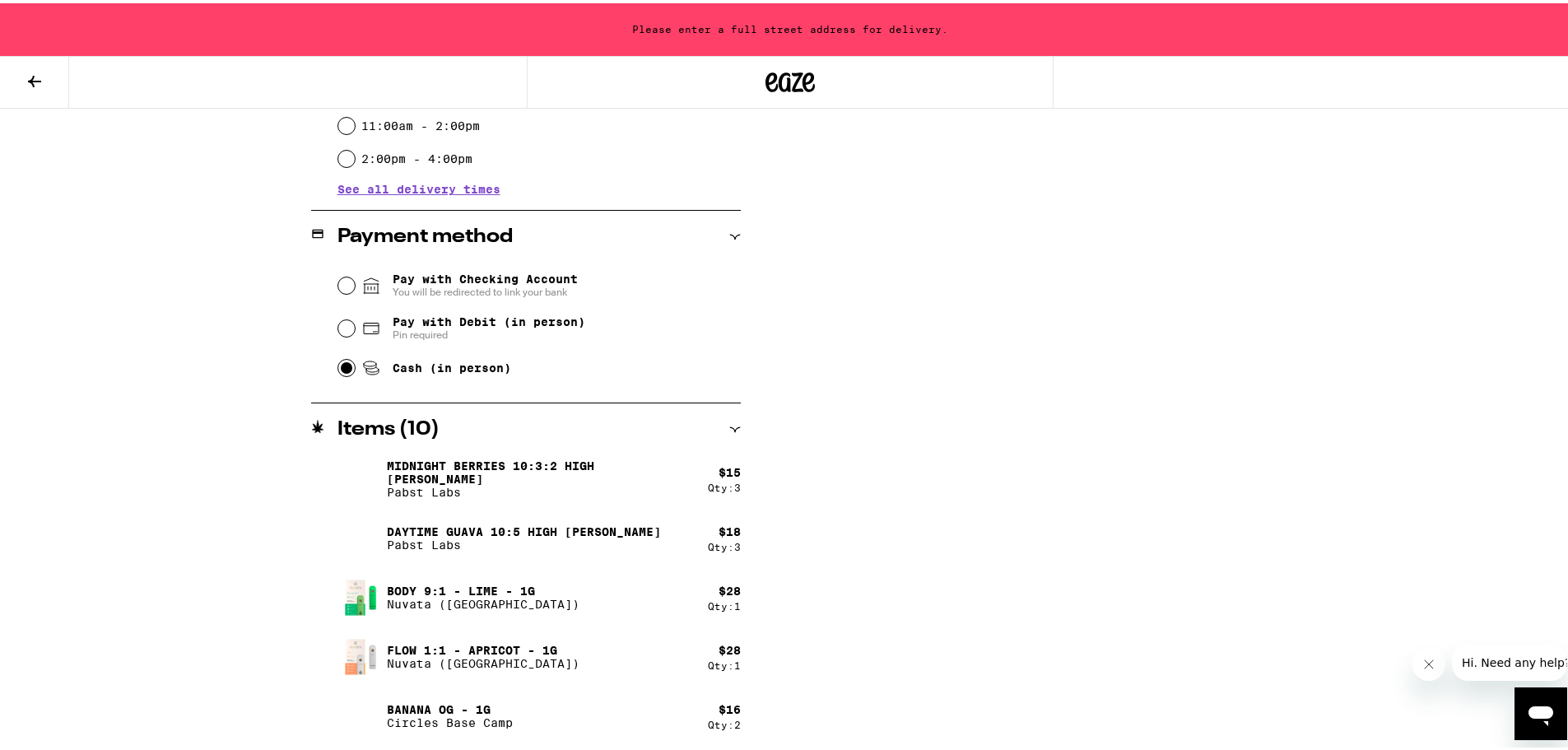
click at [340, 371] on input "Cash (in person)" at bounding box center [346, 364] width 16 height 16
radio input "true"
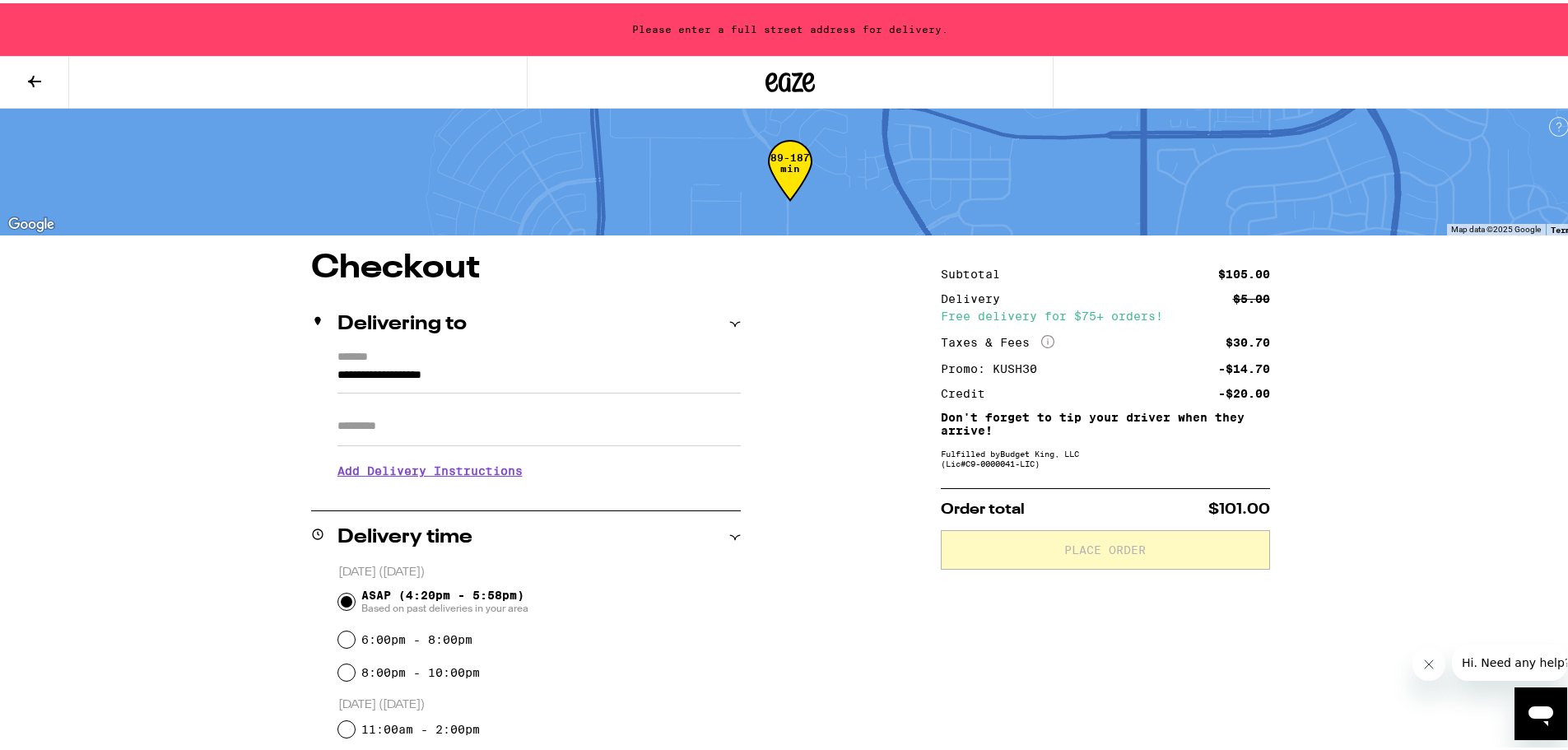
scroll to position [0, 0]
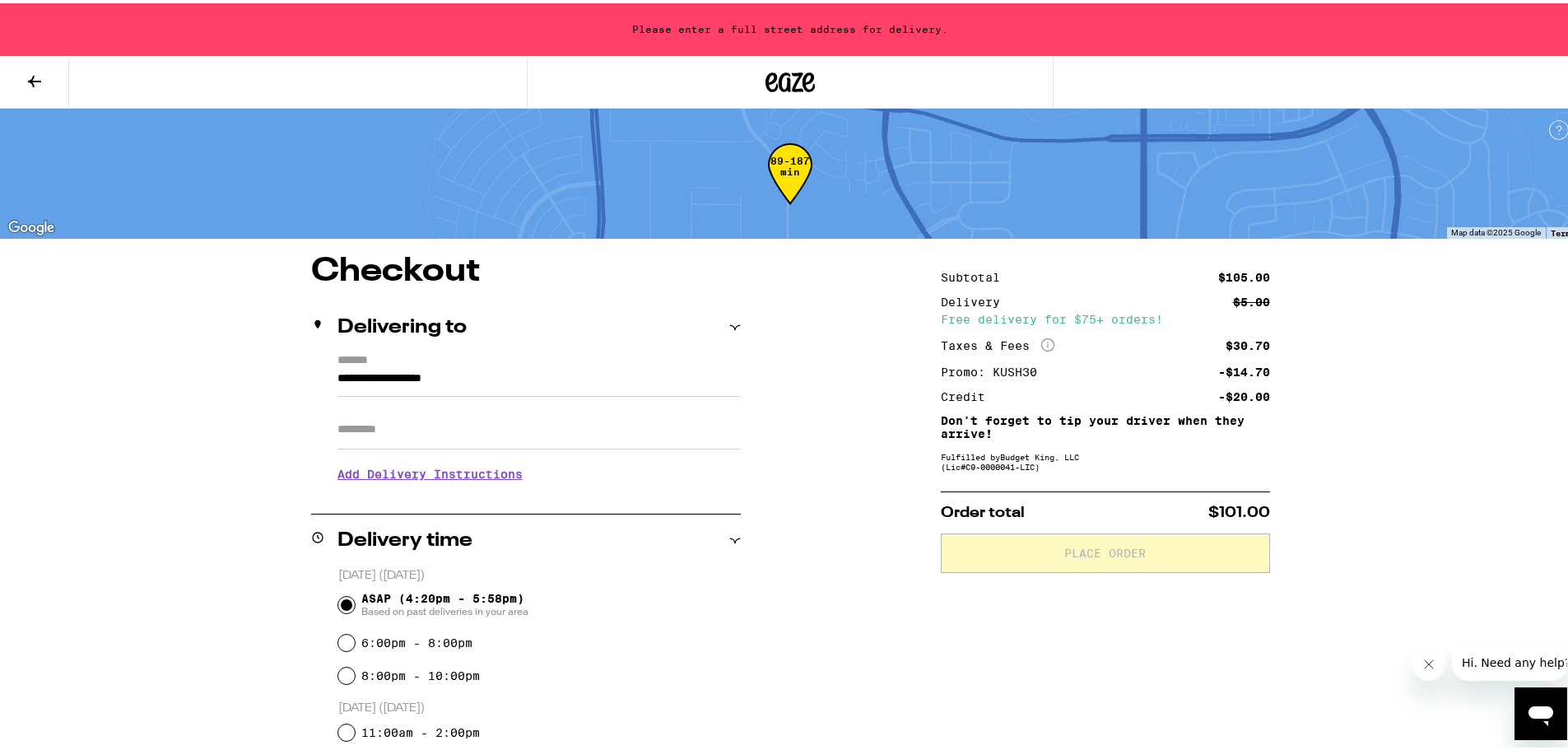
click at [528, 374] on input "**********" at bounding box center [539, 379] width 404 height 28
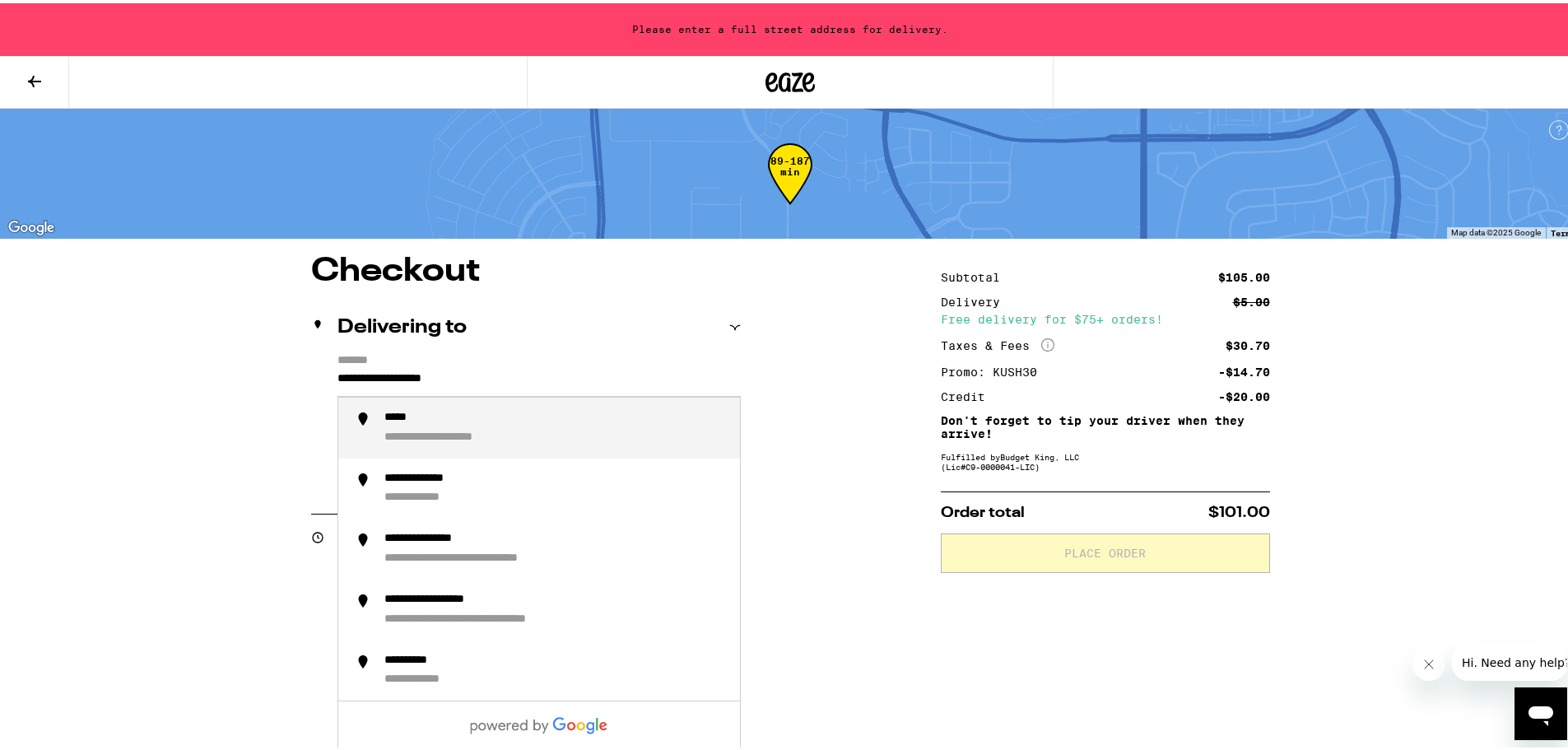
drag, startPoint x: 562, startPoint y: 375, endPoint x: 310, endPoint y: 371, distance: 252.0
click at [312, 371] on div "**********" at bounding box center [526, 421] width 429 height 142
click at [520, 418] on div "**********" at bounding box center [555, 425] width 342 height 35
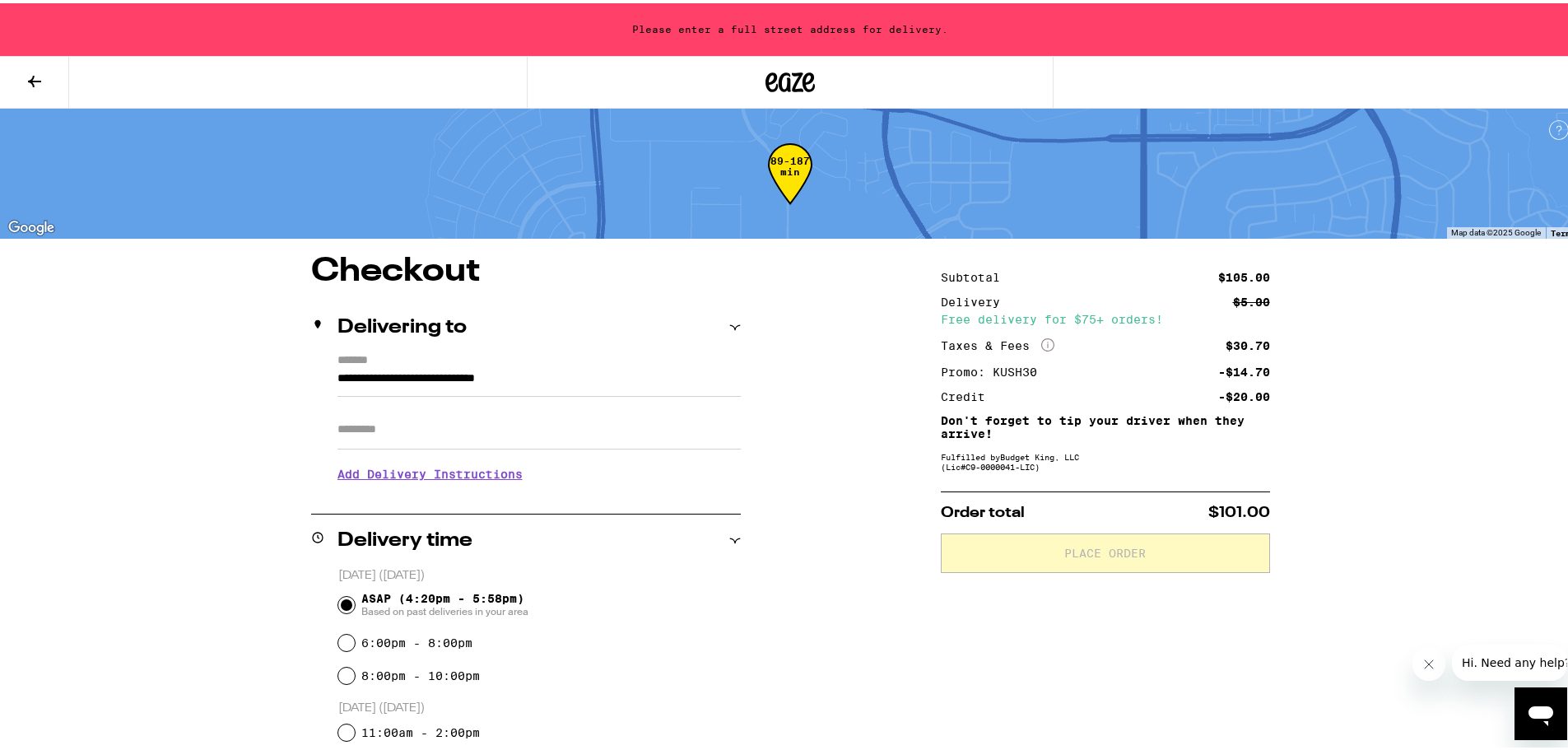
type input "**********"
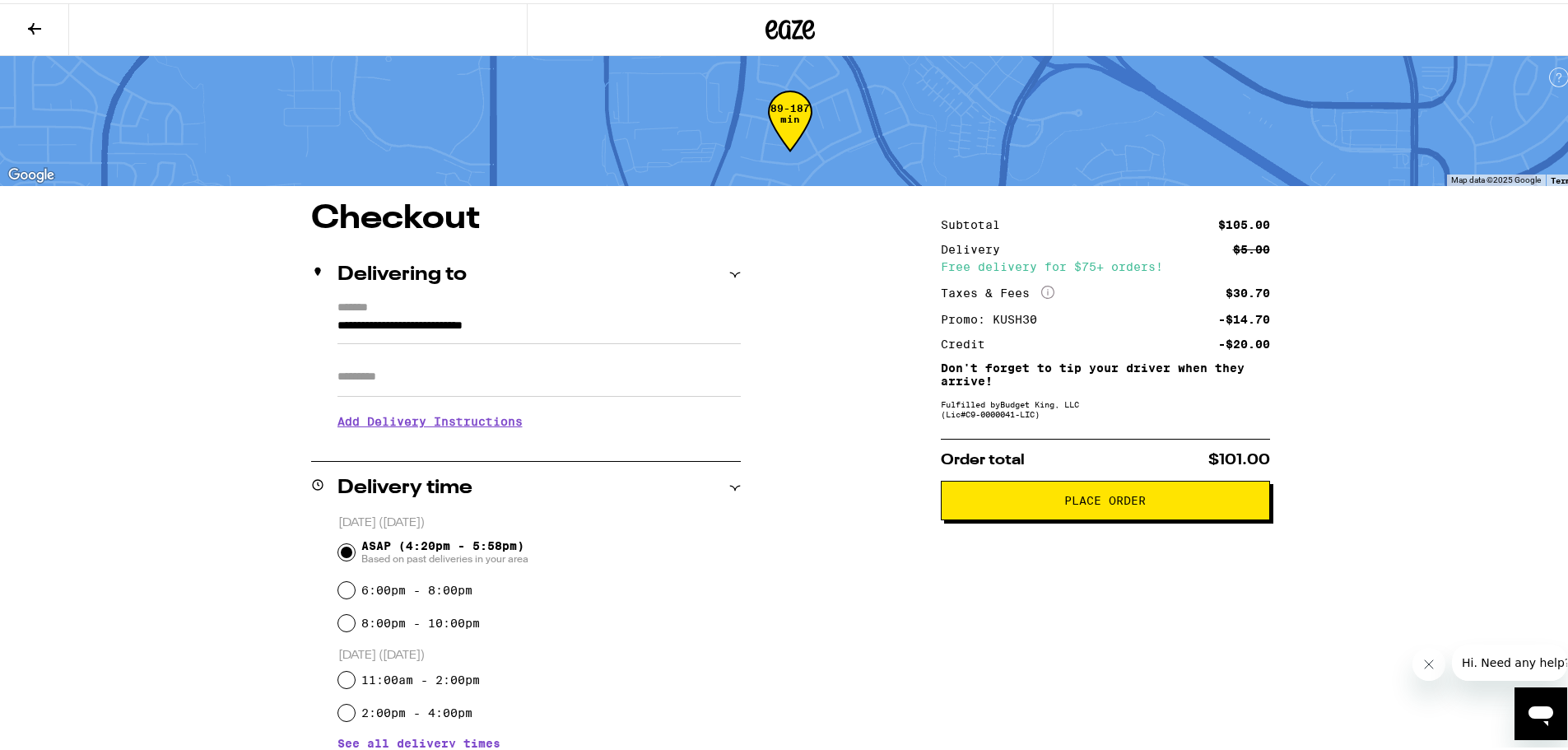
click at [31, 22] on icon at bounding box center [35, 26] width 20 height 20
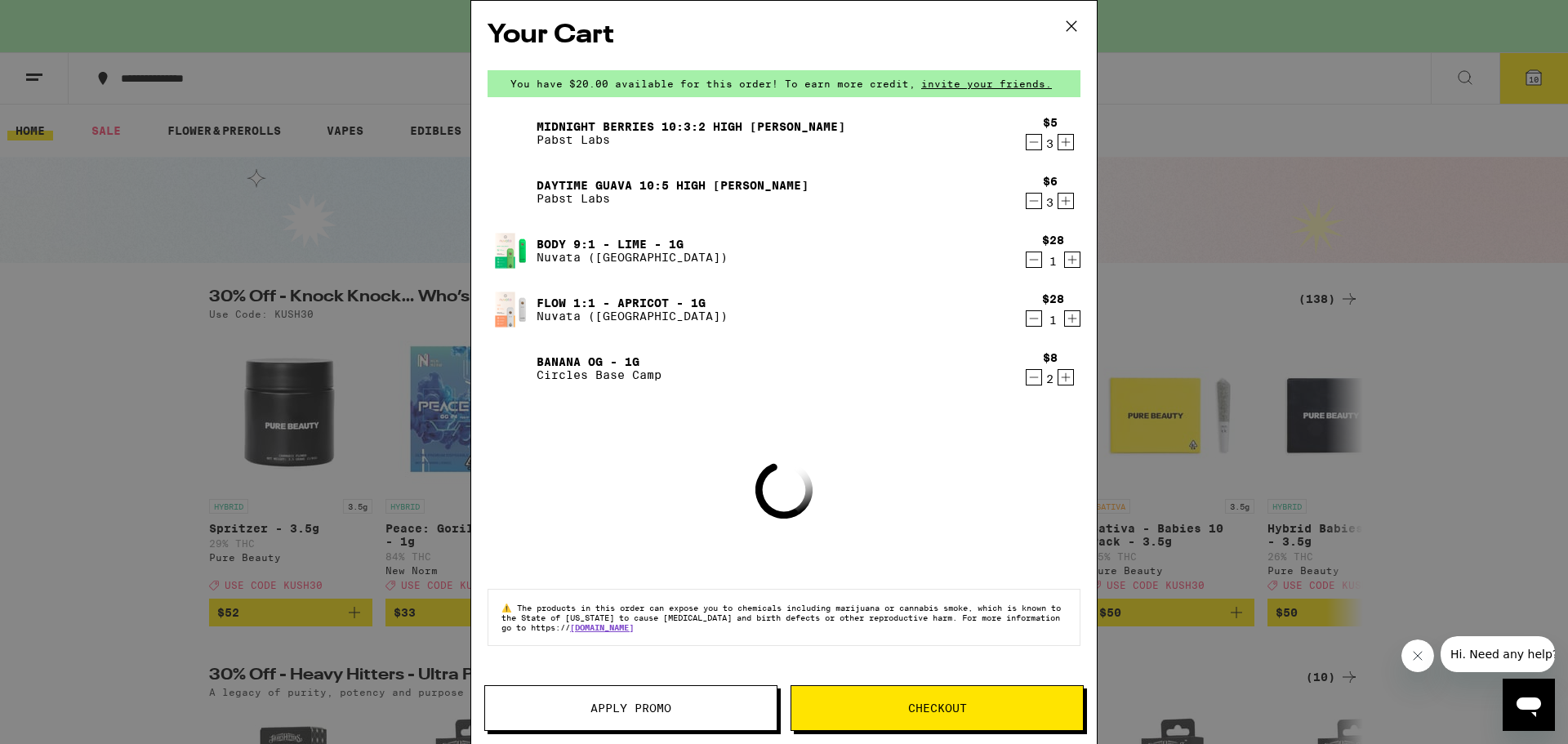
click at [1070, 29] on icon at bounding box center [1071, 25] width 24 height 24
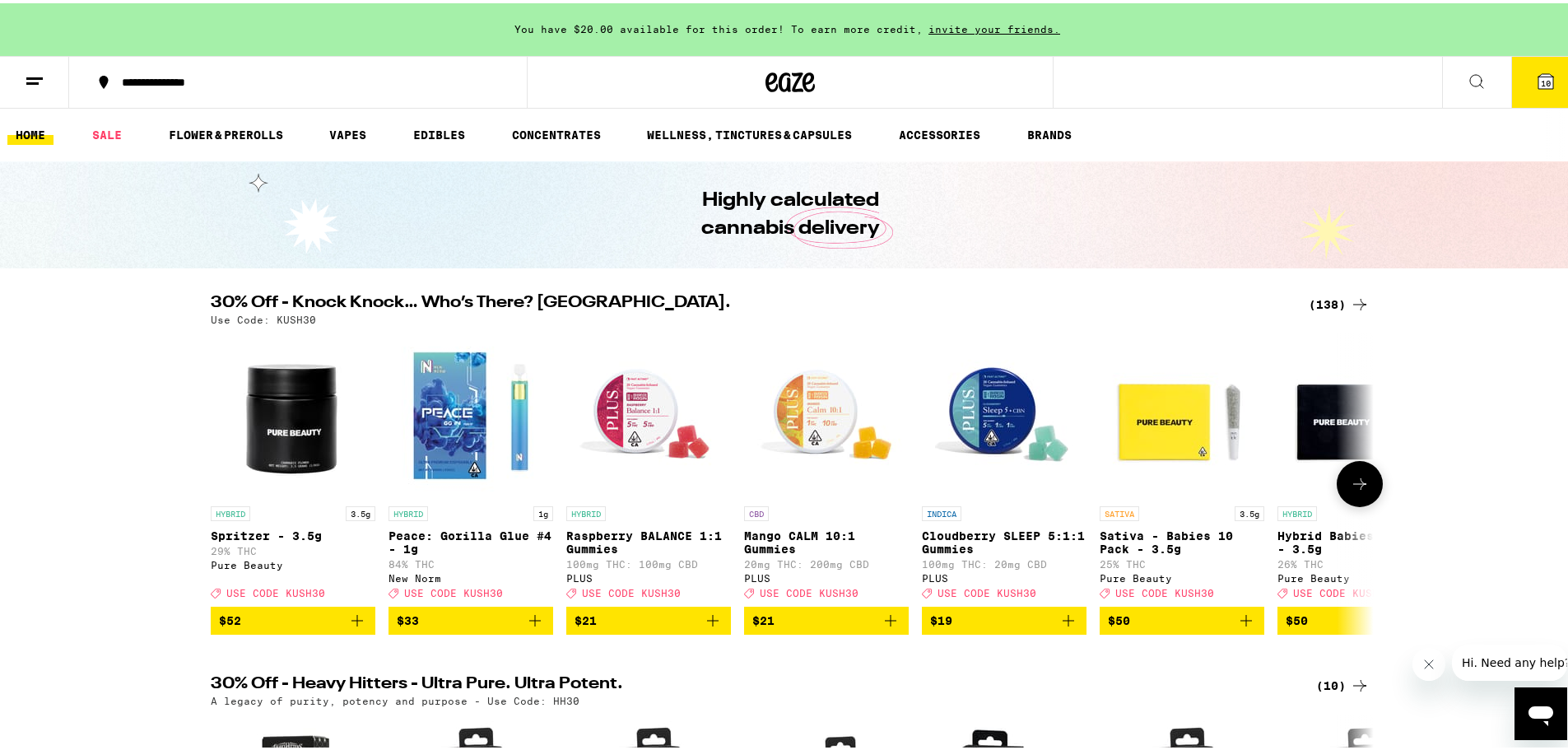
click at [640, 407] on img "Open page for Raspberry BALANCE 1:1 Gummies from PLUS" at bounding box center [648, 412] width 164 height 164
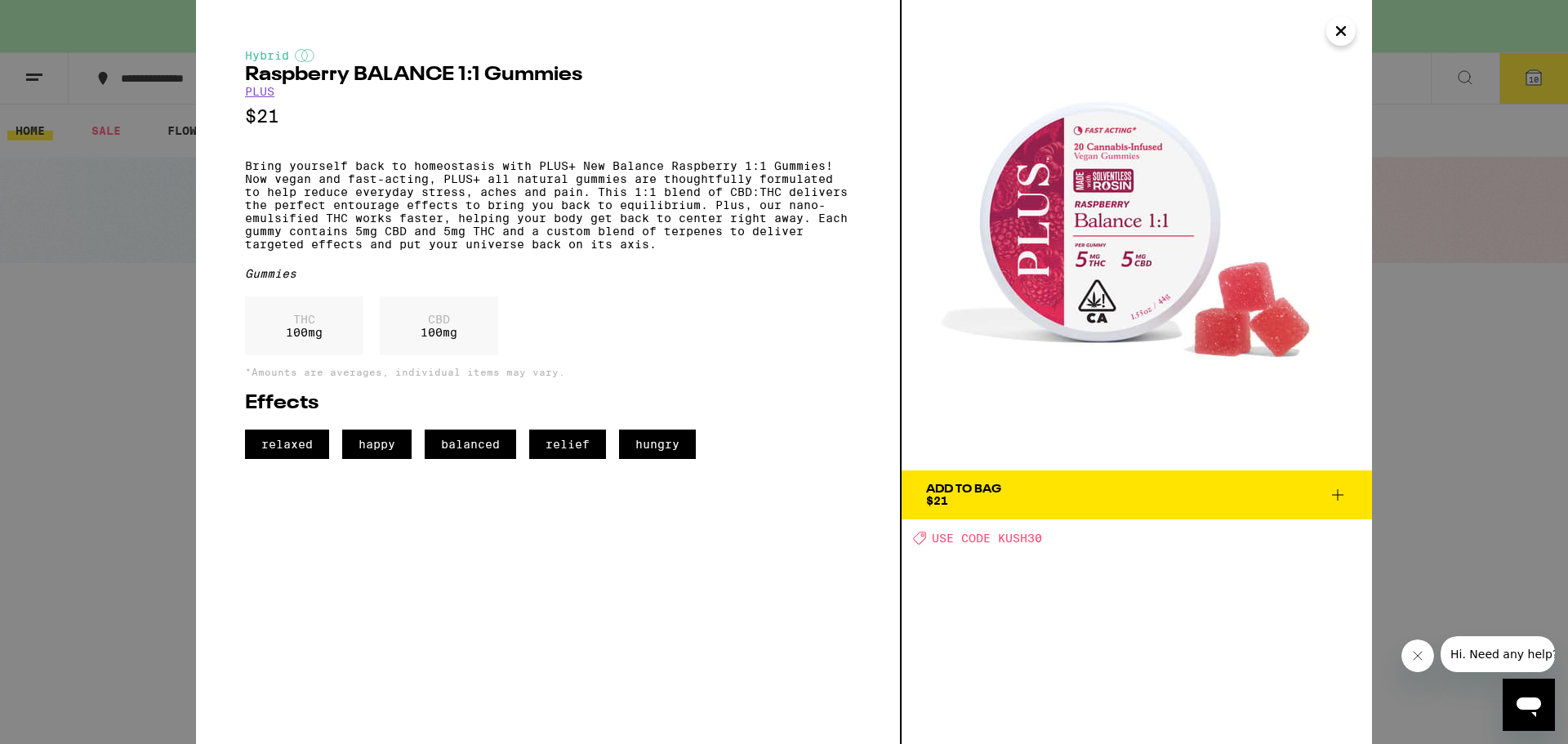
click at [1016, 503] on span "Add To Bag $21" at bounding box center [1137, 494] width 421 height 23
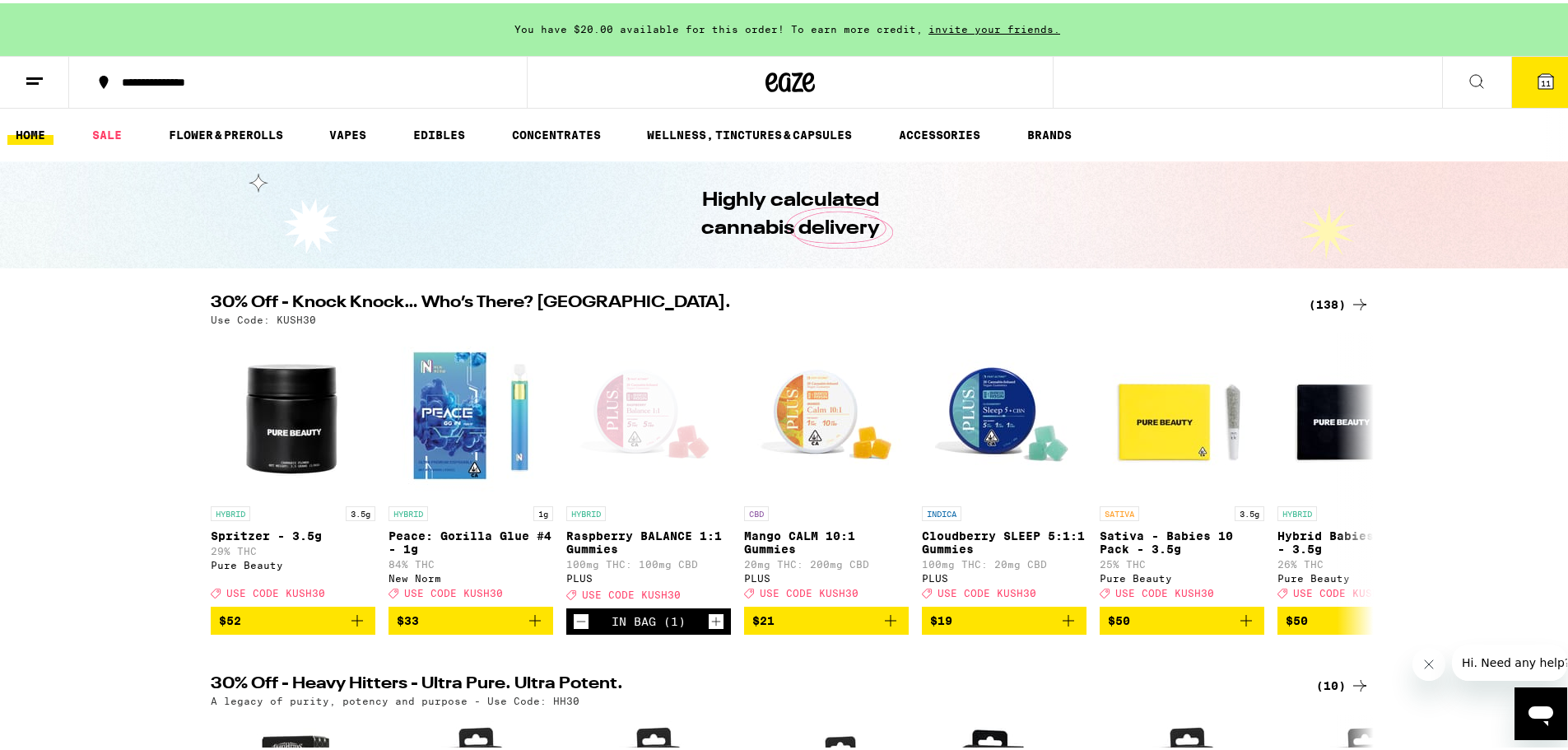
click at [1538, 77] on icon at bounding box center [1545, 78] width 15 height 15
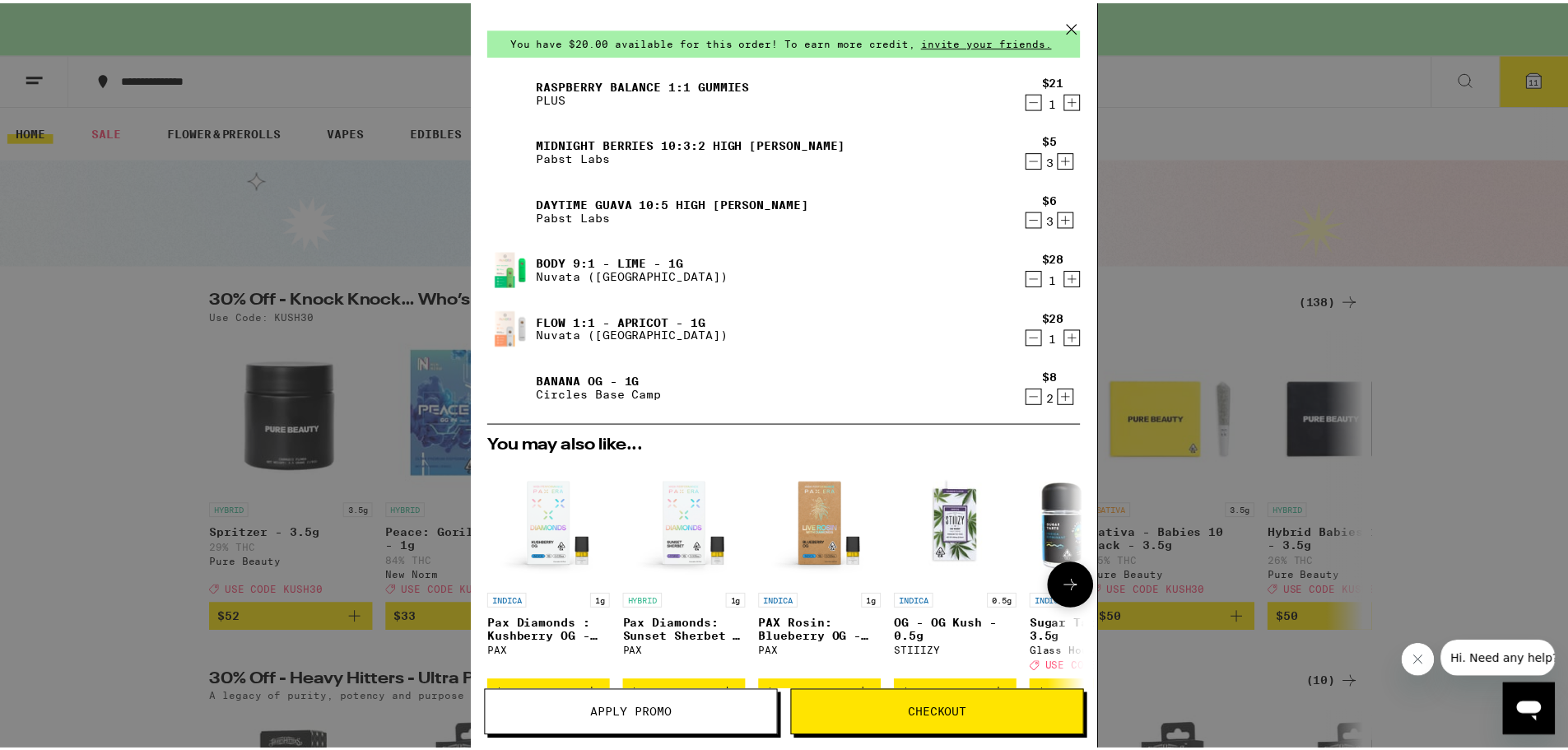
scroll to position [354, 0]
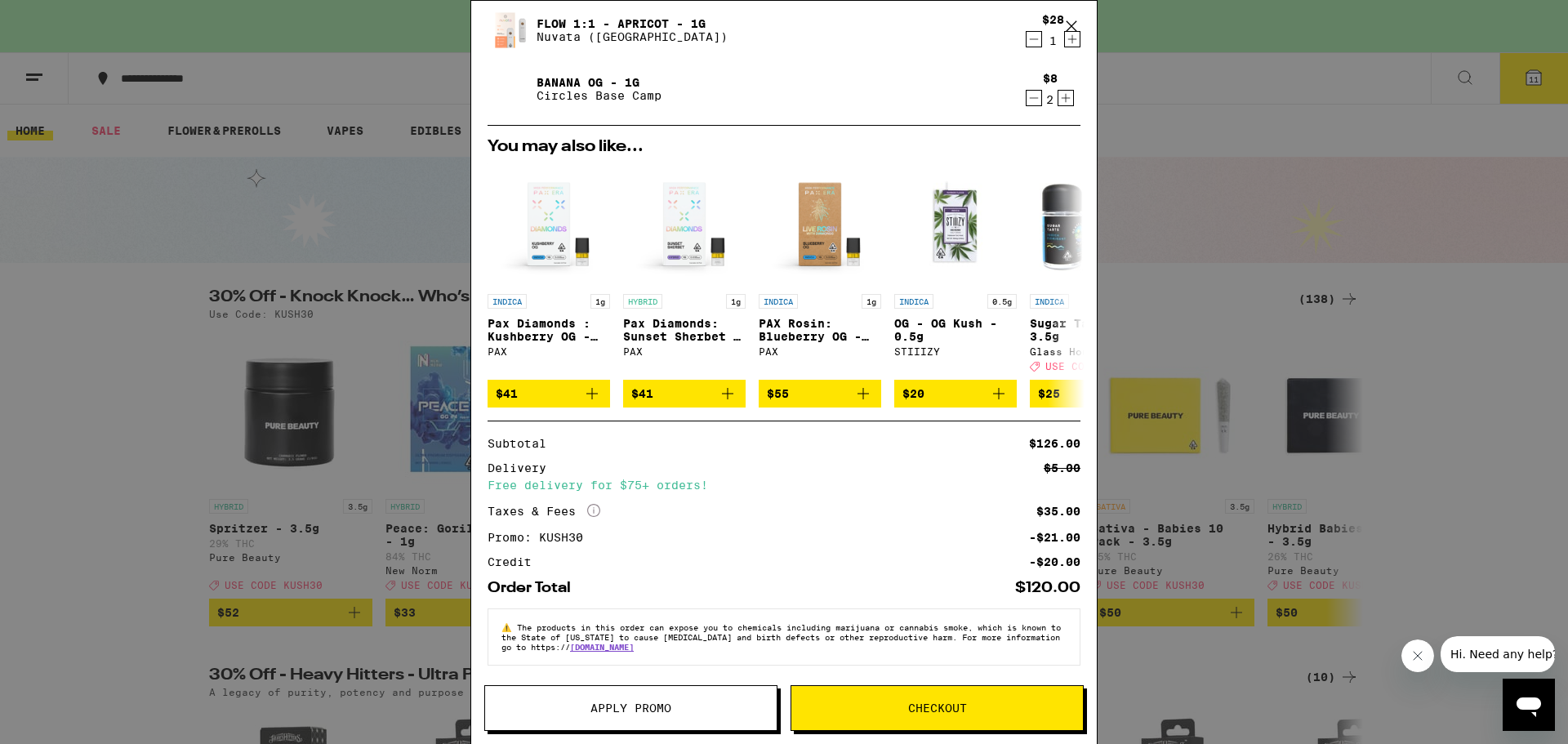
click at [947, 703] on span "Checkout" at bounding box center [937, 708] width 59 height 12
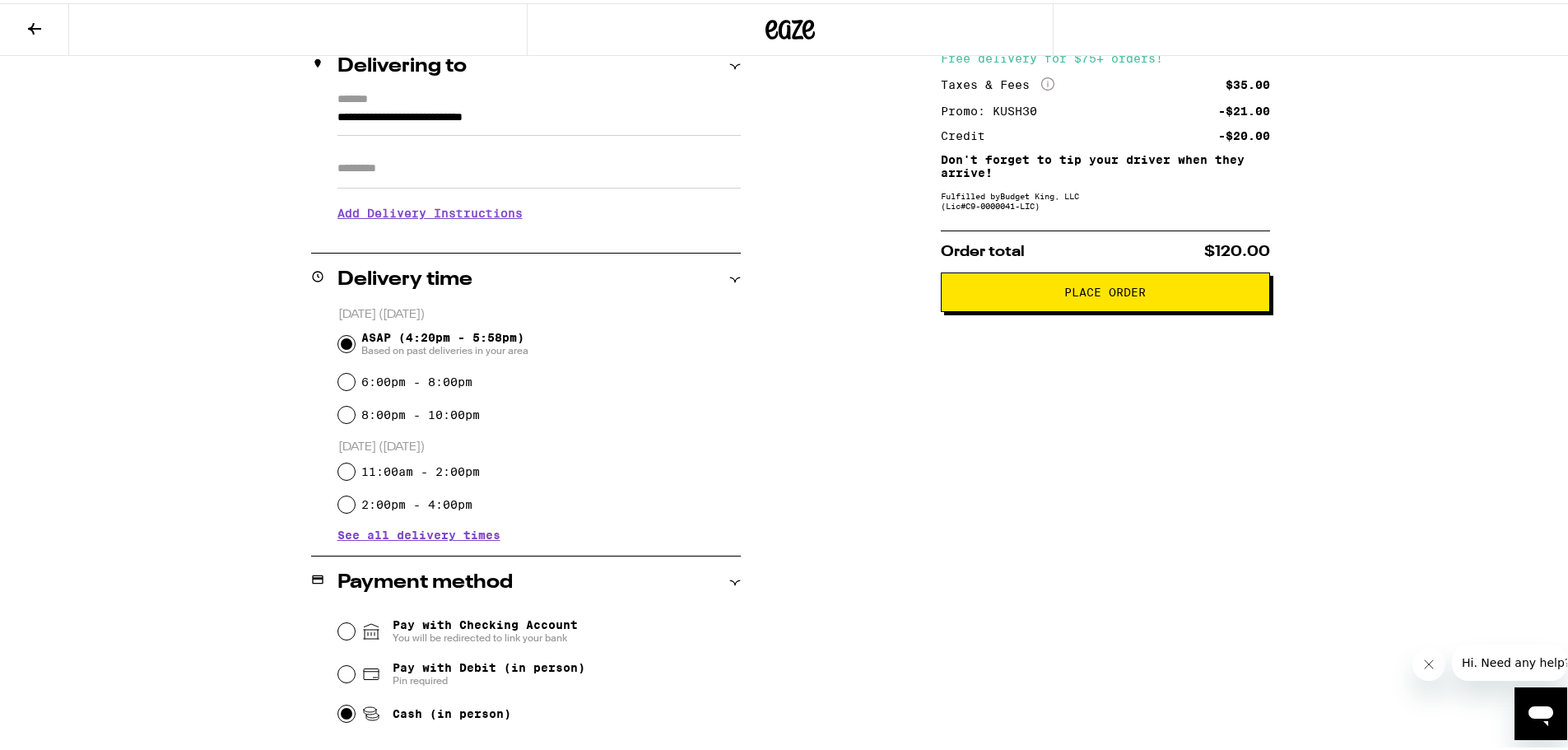
scroll to position [247, 0]
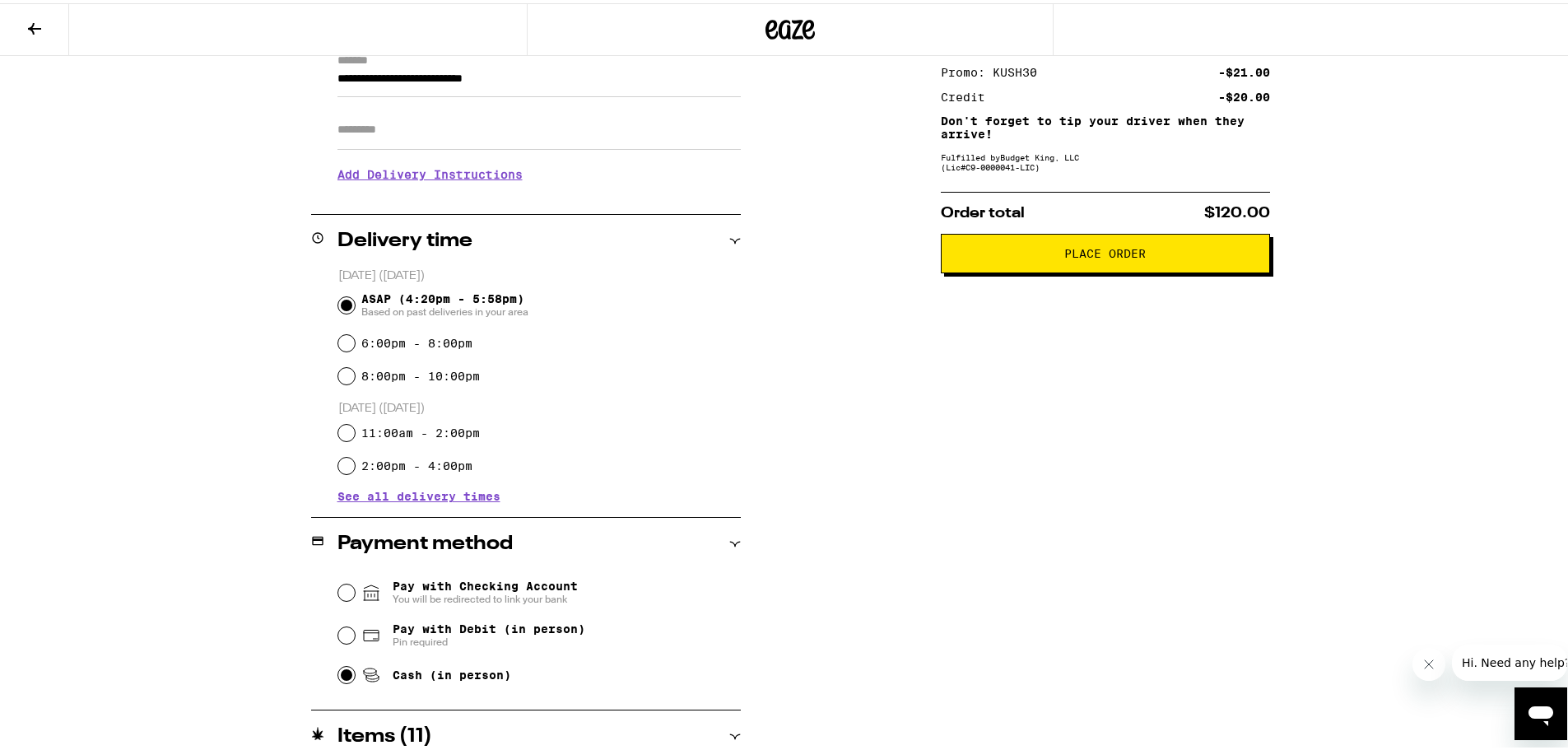
click at [1065, 255] on span "Place Order" at bounding box center [1104, 250] width 81 height 12
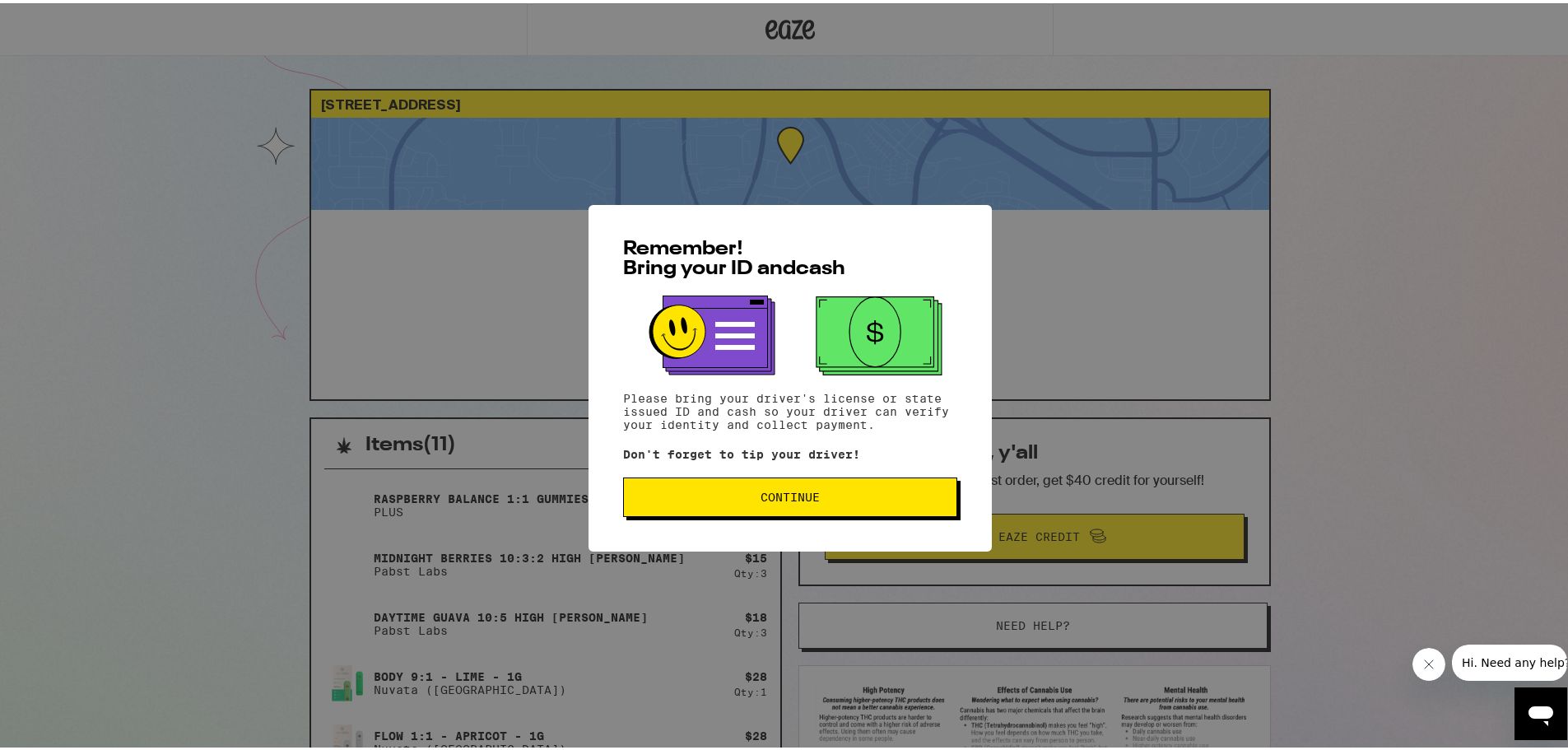
click at [834, 498] on span "Continue" at bounding box center [789, 493] width 306 height 12
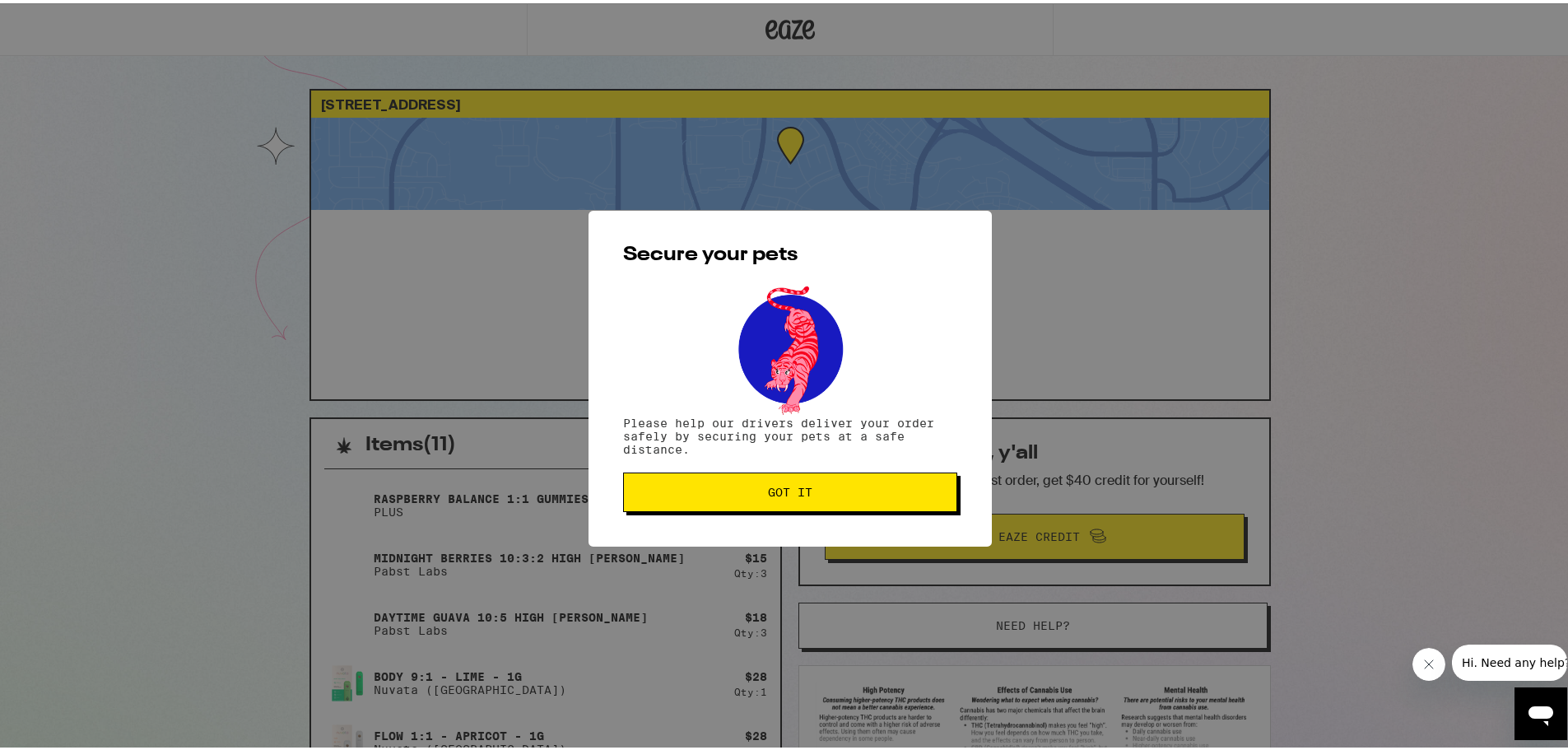
click at [754, 484] on button "Got it" at bounding box center [790, 489] width 334 height 39
